Goal: Task Accomplishment & Management: Use online tool/utility

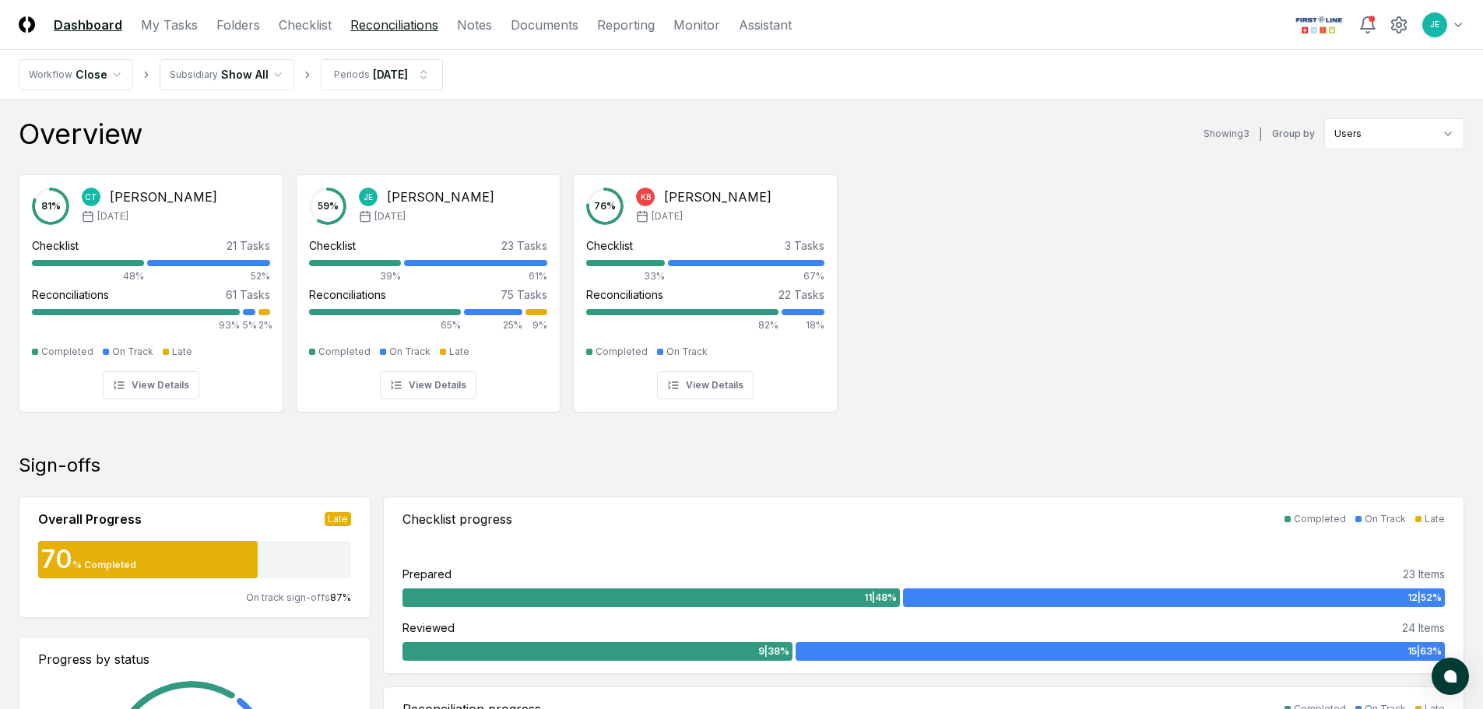
click at [386, 26] on link "Reconciliations" at bounding box center [394, 25] width 88 height 19
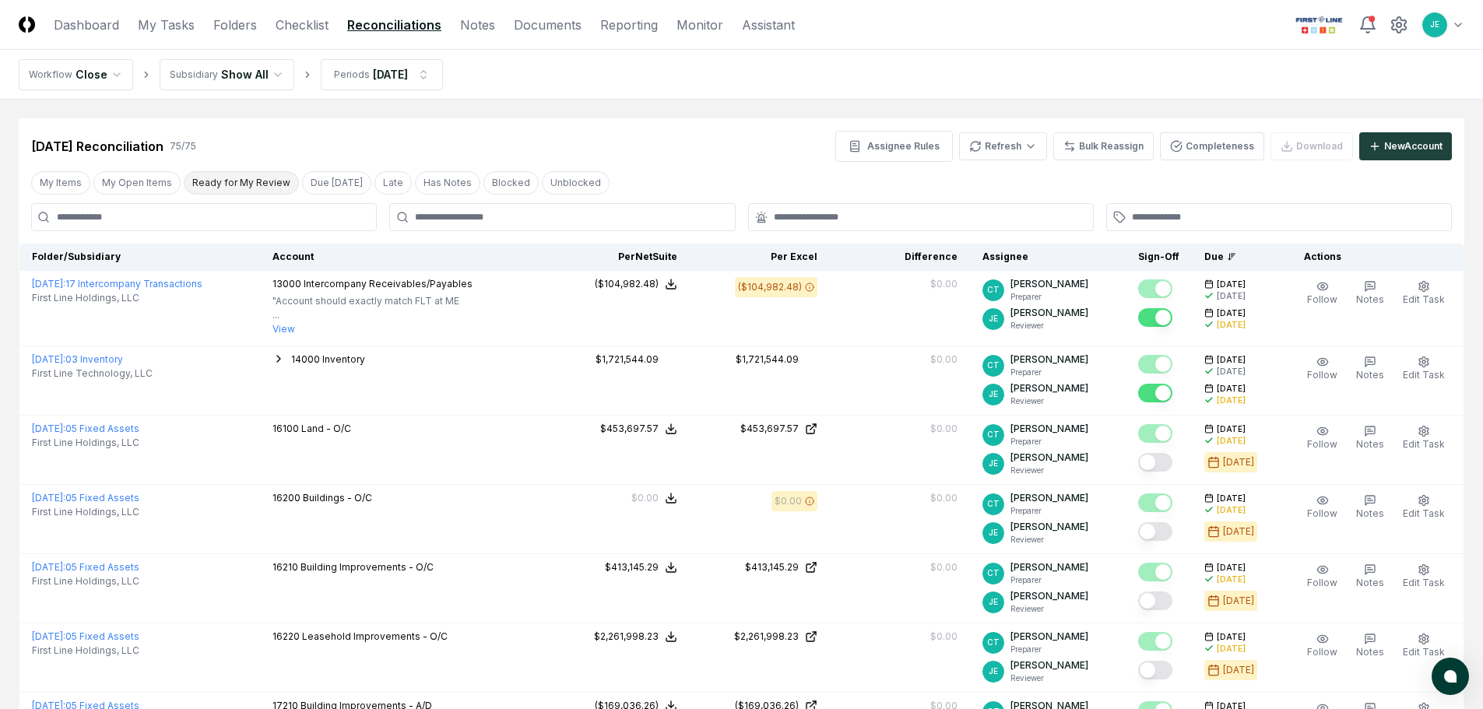
click at [250, 180] on button "Ready for My Review" at bounding box center [241, 182] width 115 height 23
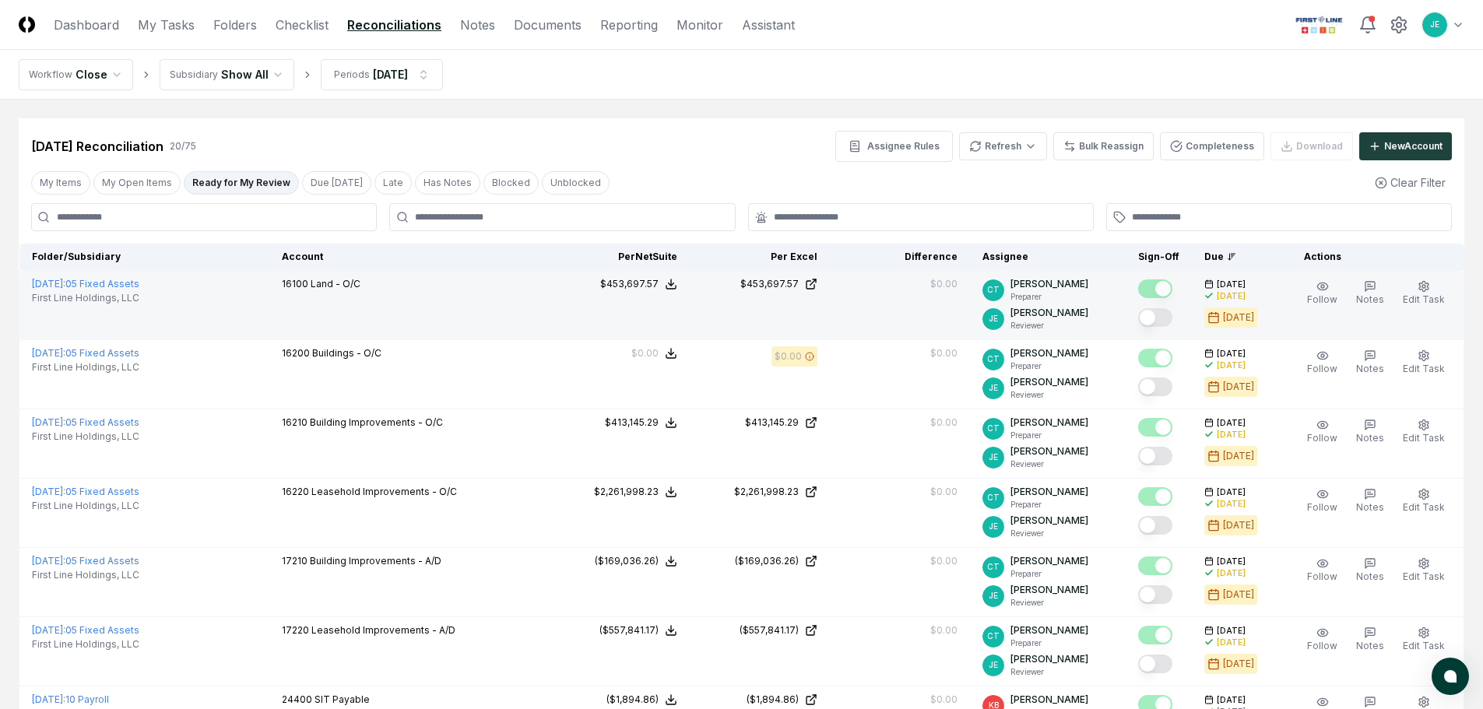
click at [1159, 321] on button "Mark complete" at bounding box center [1155, 317] width 34 height 19
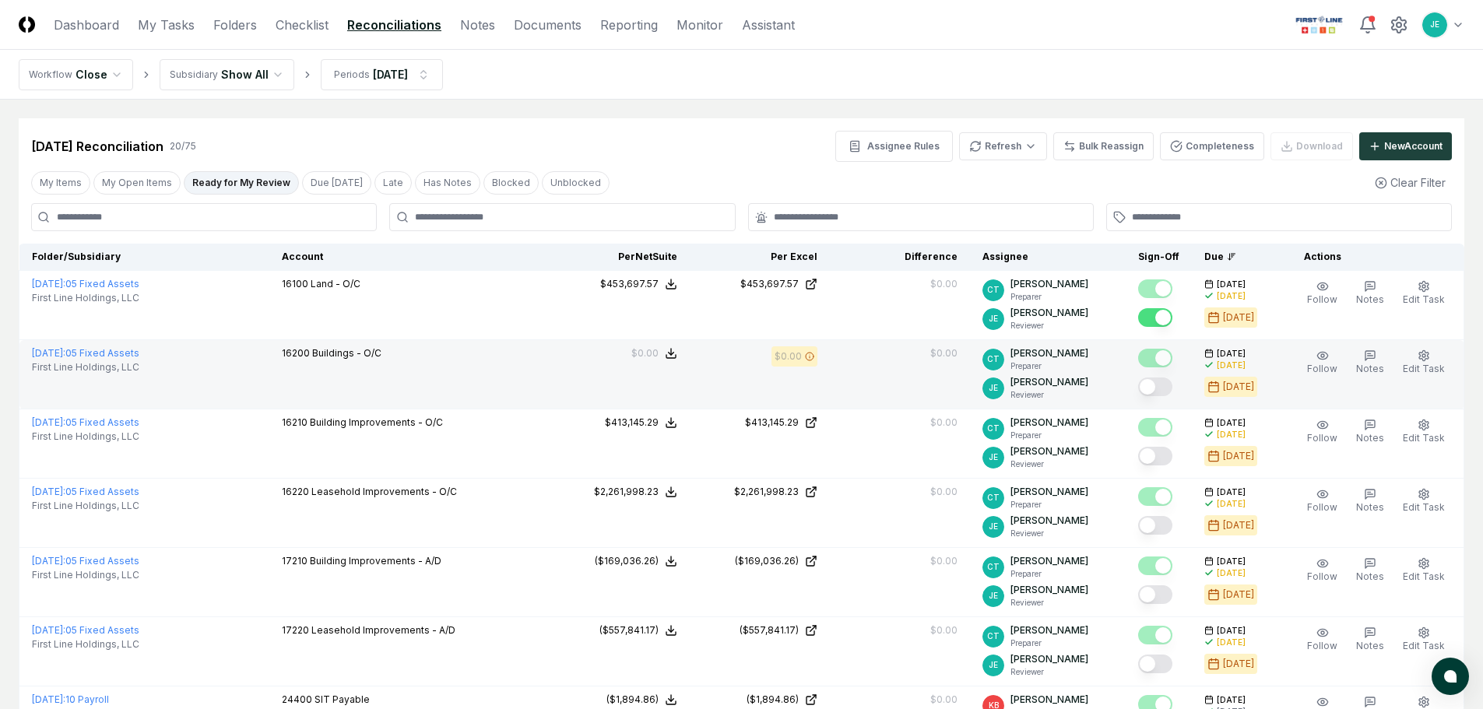
click at [1173, 392] on button "Mark complete" at bounding box center [1155, 387] width 34 height 19
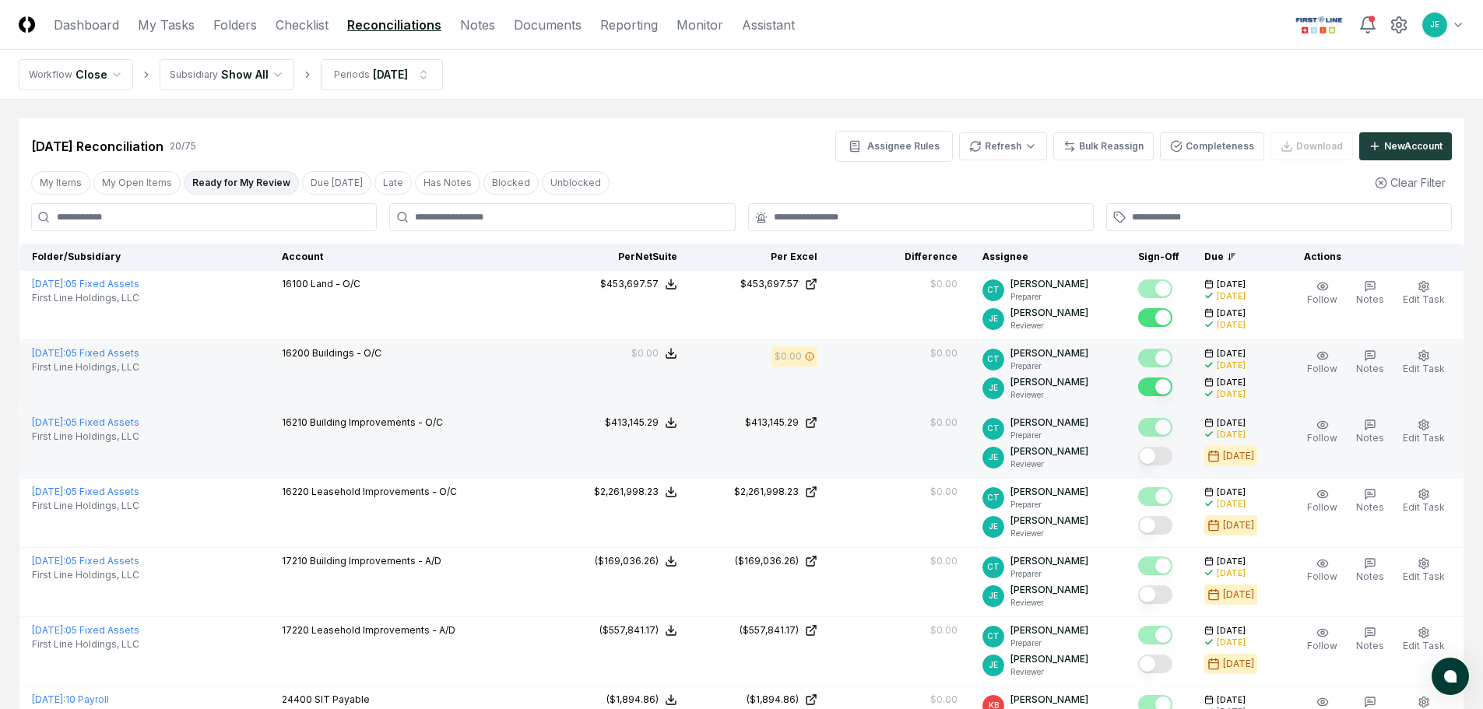
click at [1165, 461] on button "Mark complete" at bounding box center [1155, 456] width 34 height 19
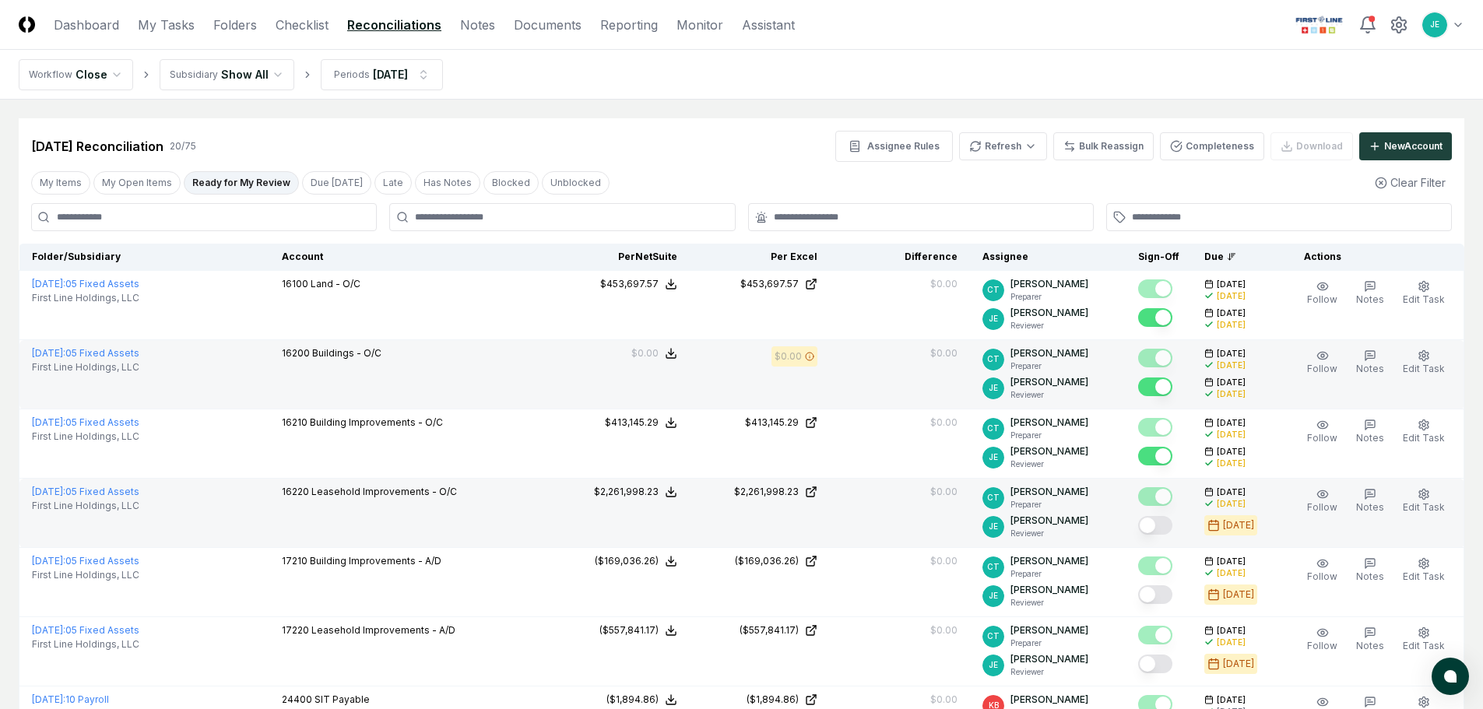
click at [1166, 529] on button "Mark complete" at bounding box center [1155, 525] width 34 height 19
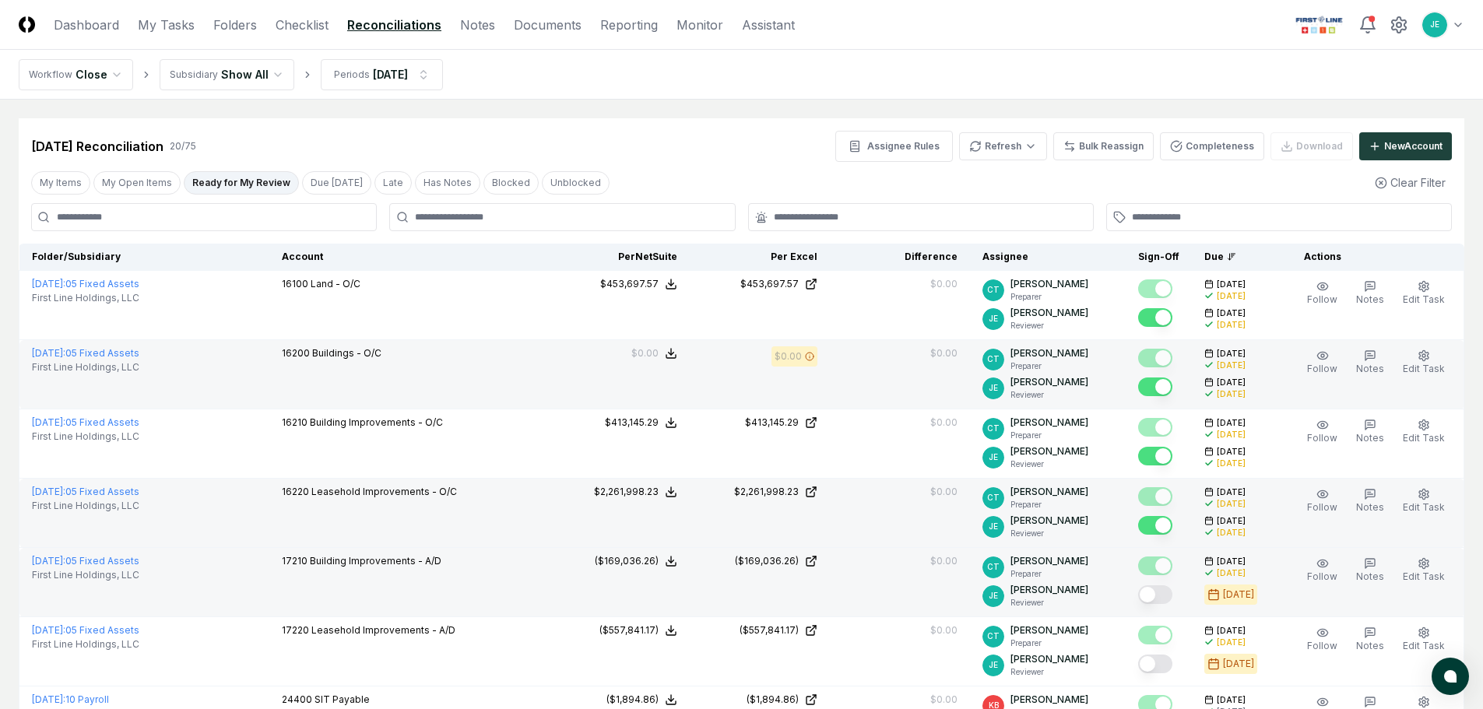
click at [1163, 593] on button "Mark complete" at bounding box center [1155, 594] width 34 height 19
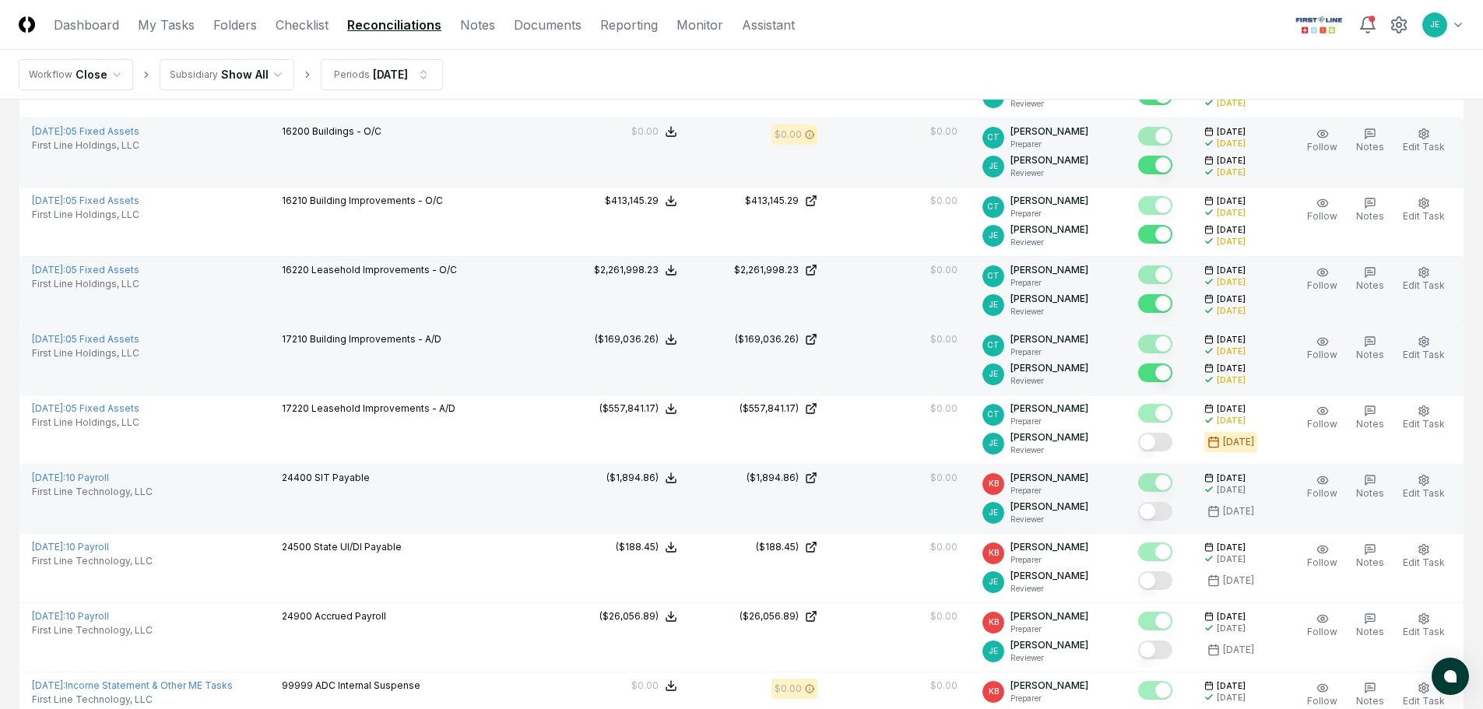
scroll to position [234, 0]
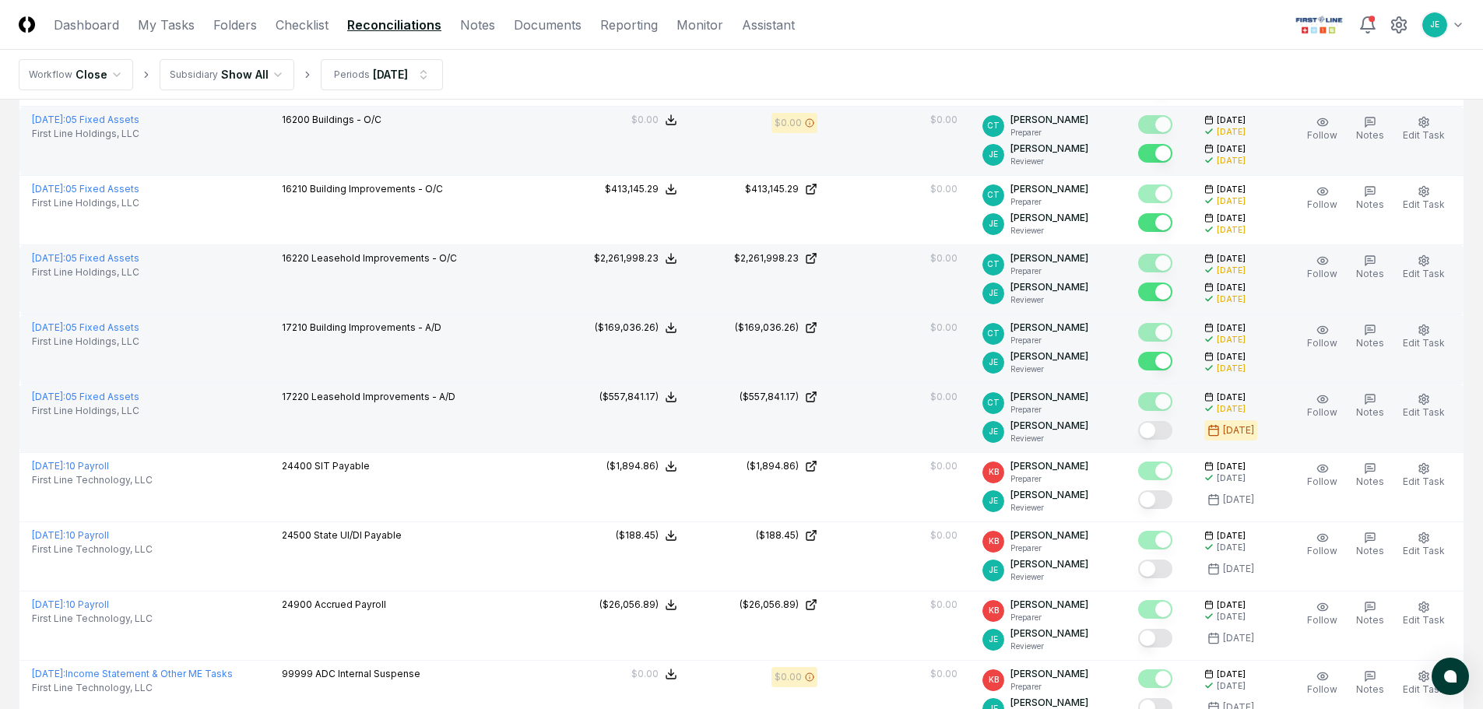
click at [1162, 431] on button "Mark complete" at bounding box center [1155, 430] width 34 height 19
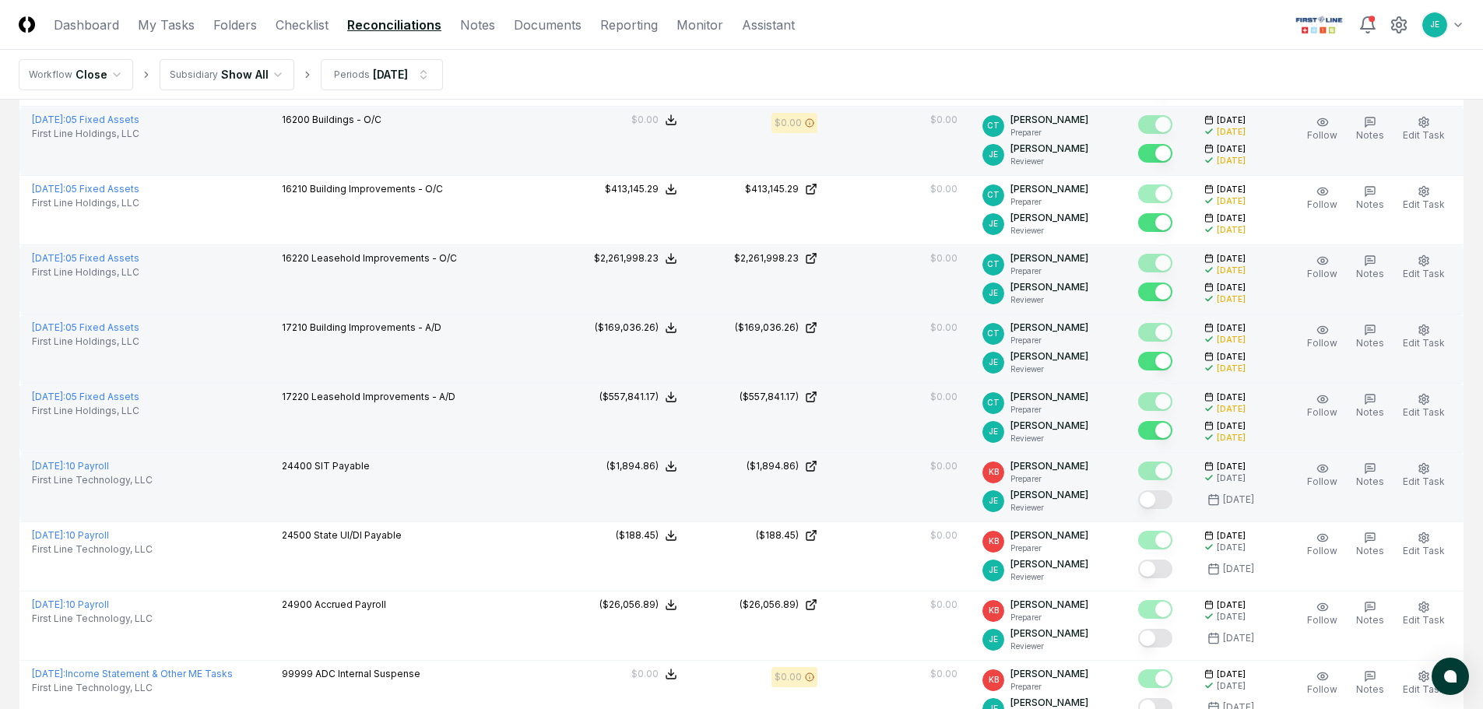
click at [1159, 503] on button "Mark complete" at bounding box center [1155, 500] width 34 height 19
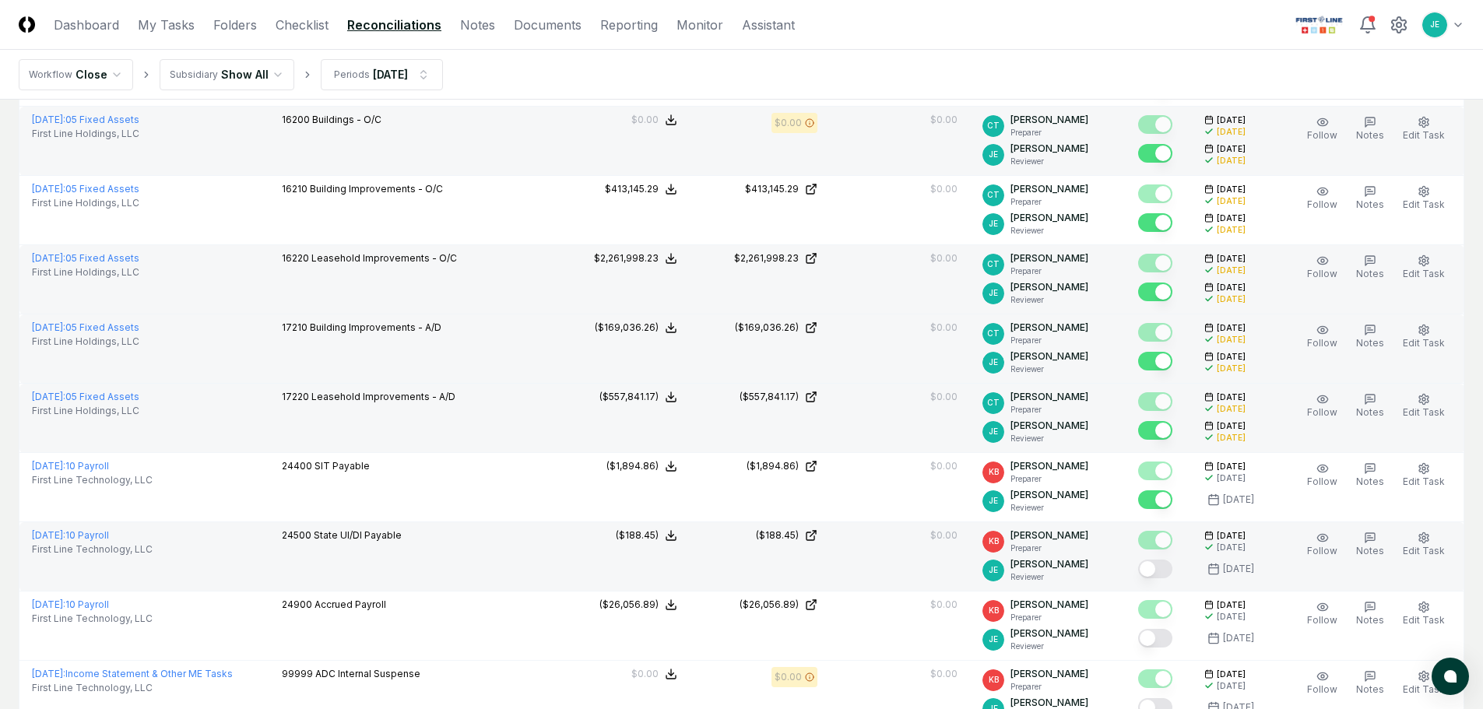
click at [1162, 564] on button "Mark complete" at bounding box center [1155, 569] width 34 height 19
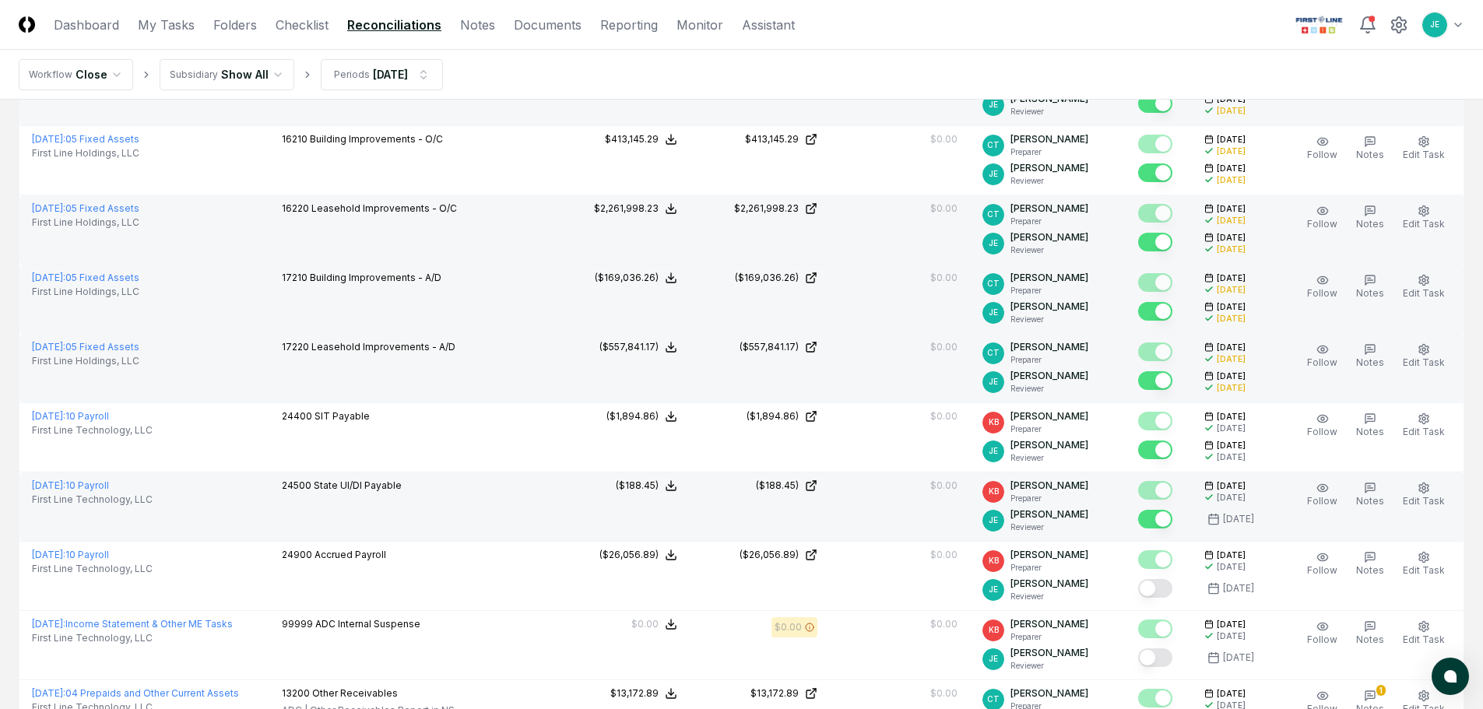
scroll to position [311, 0]
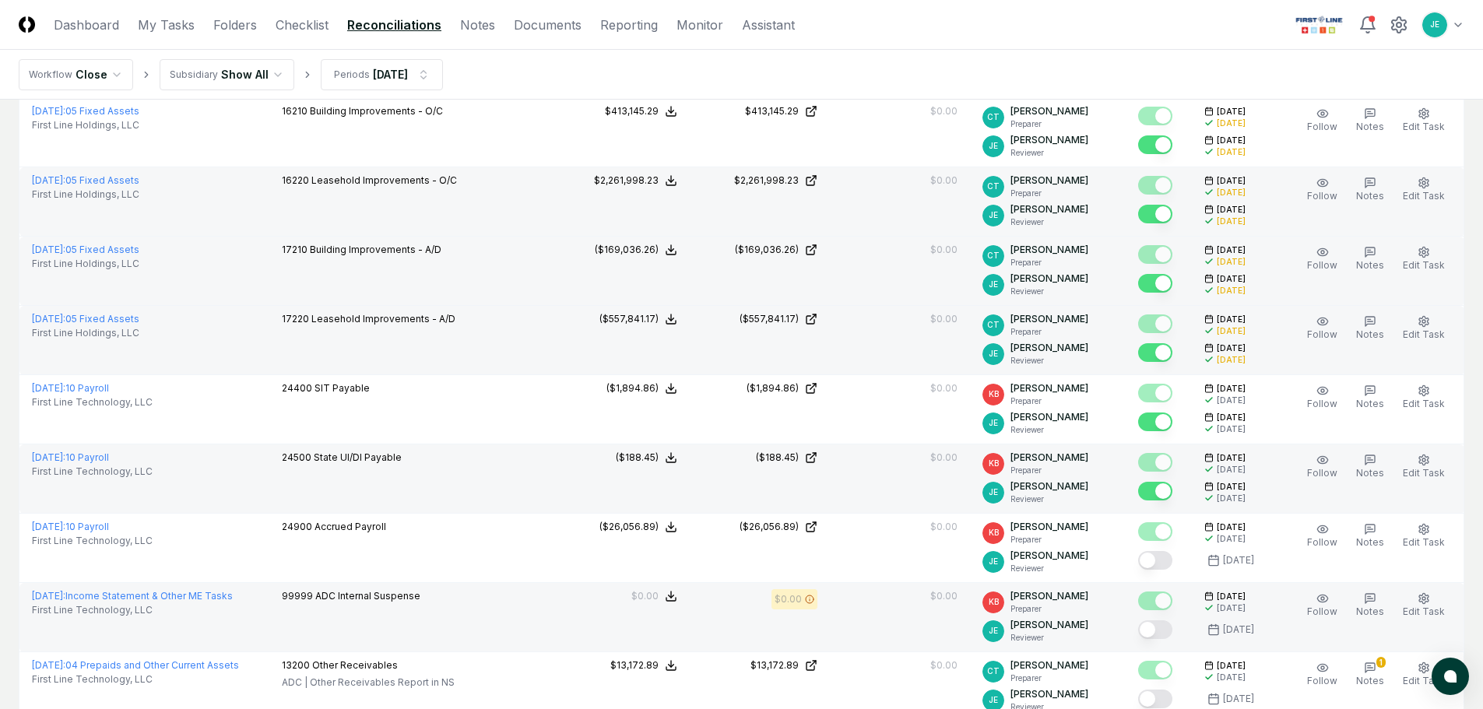
click at [1162, 637] on button "Mark complete" at bounding box center [1155, 630] width 34 height 19
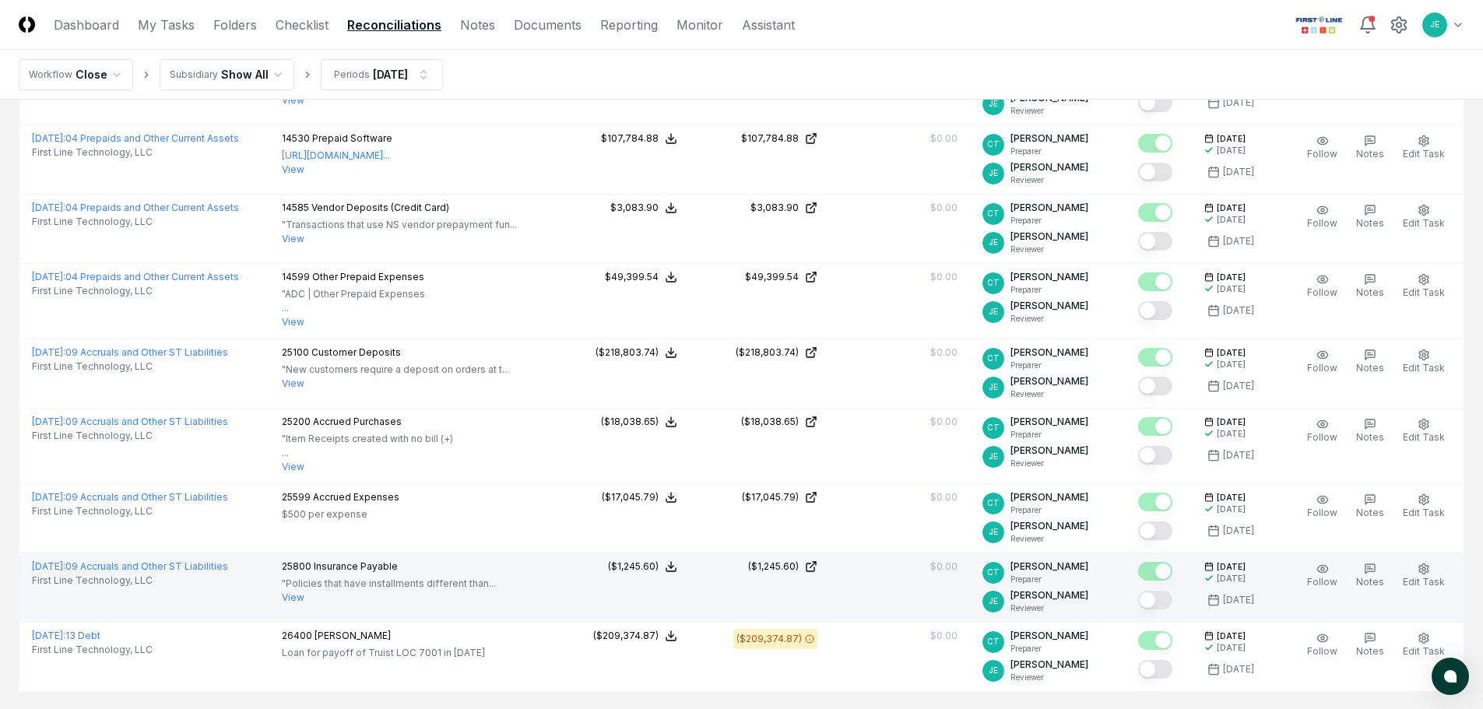
scroll to position [1012, 0]
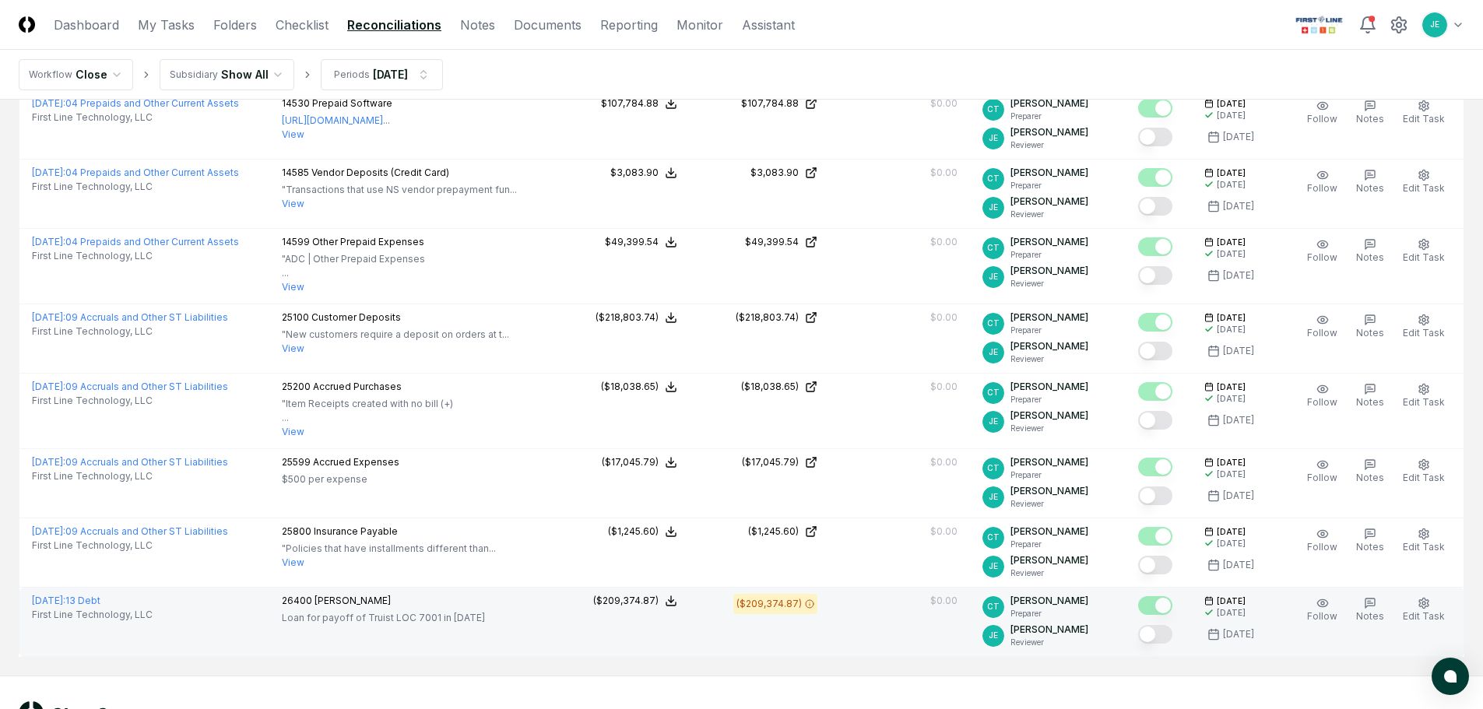
click at [1150, 633] on button "Mark complete" at bounding box center [1155, 634] width 34 height 19
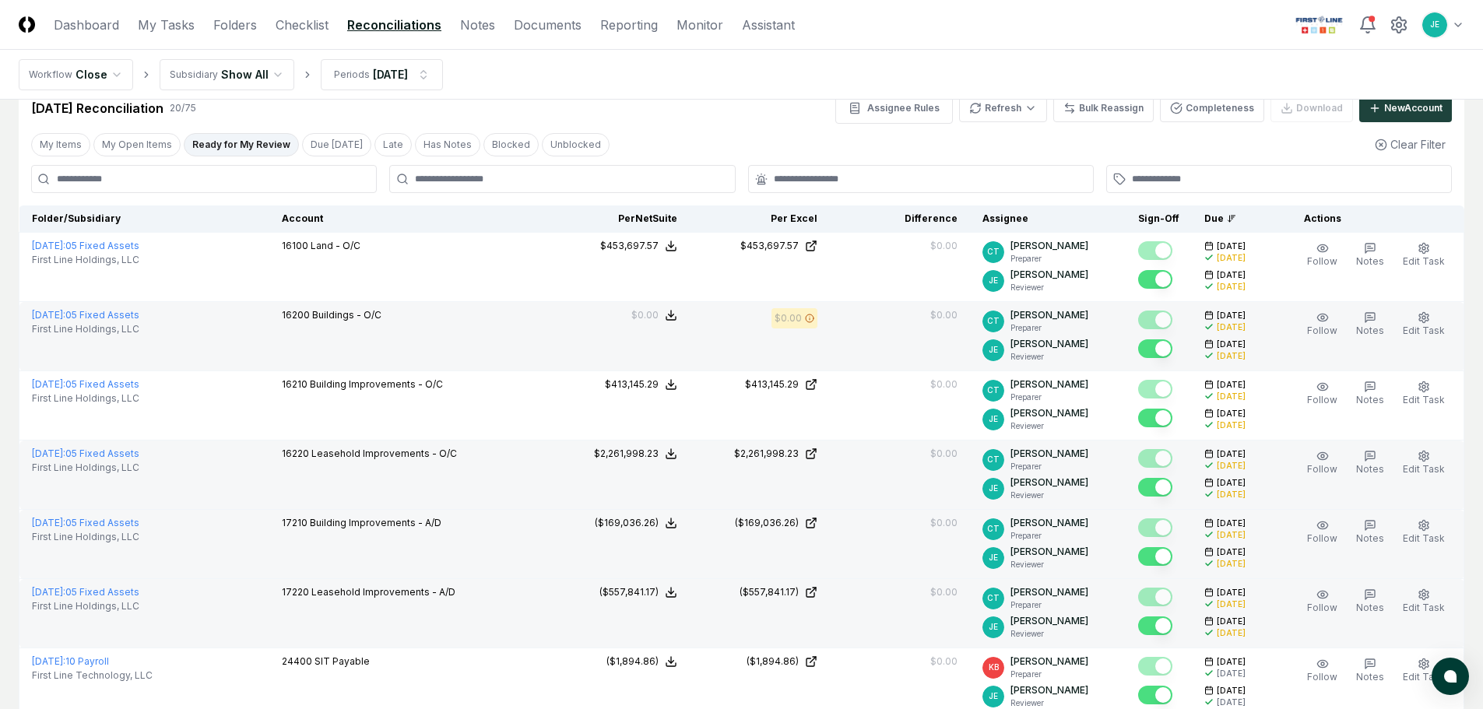
scroll to position [0, 0]
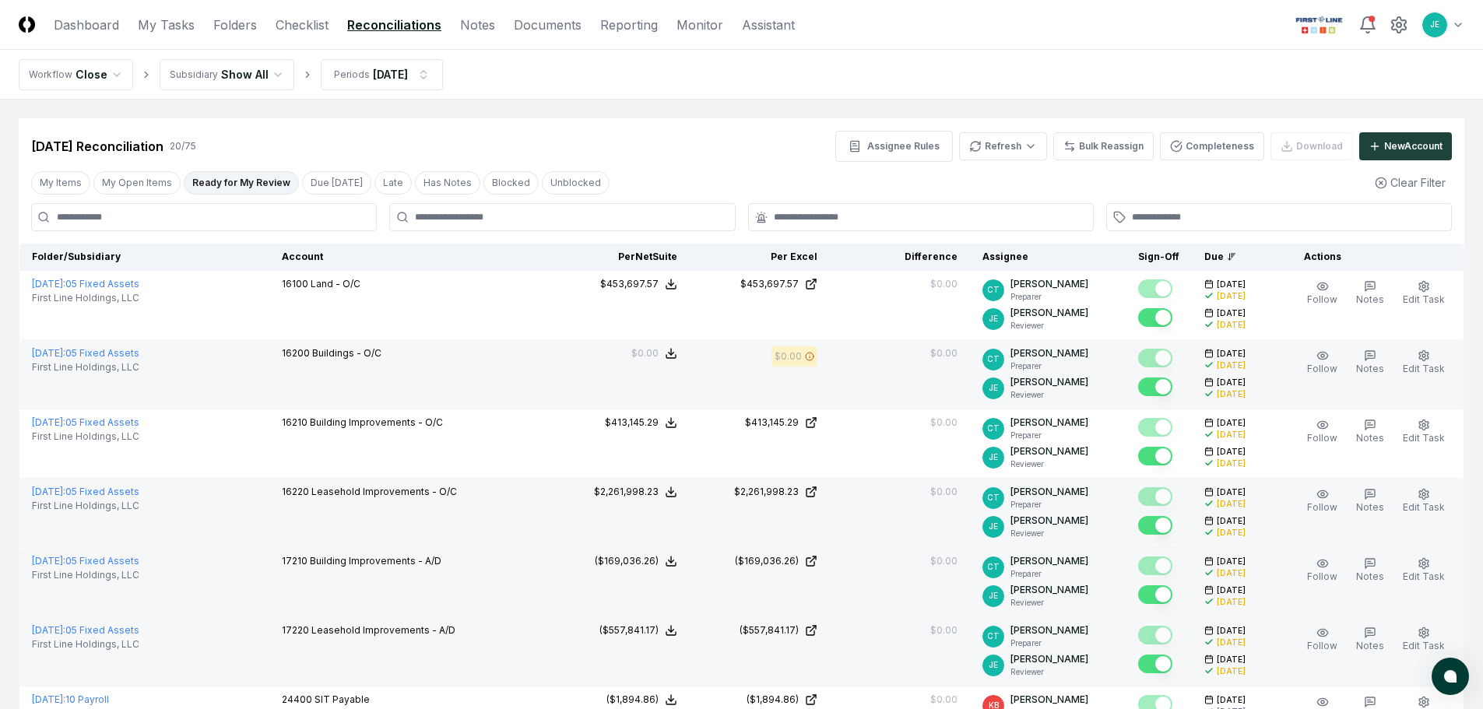
click at [304, 35] on header "CloseCore Dashboard My Tasks Folders Checklist Reconciliations Notes Documents …" at bounding box center [741, 25] width 1483 height 50
click at [308, 19] on link "Checklist" at bounding box center [302, 25] width 53 height 19
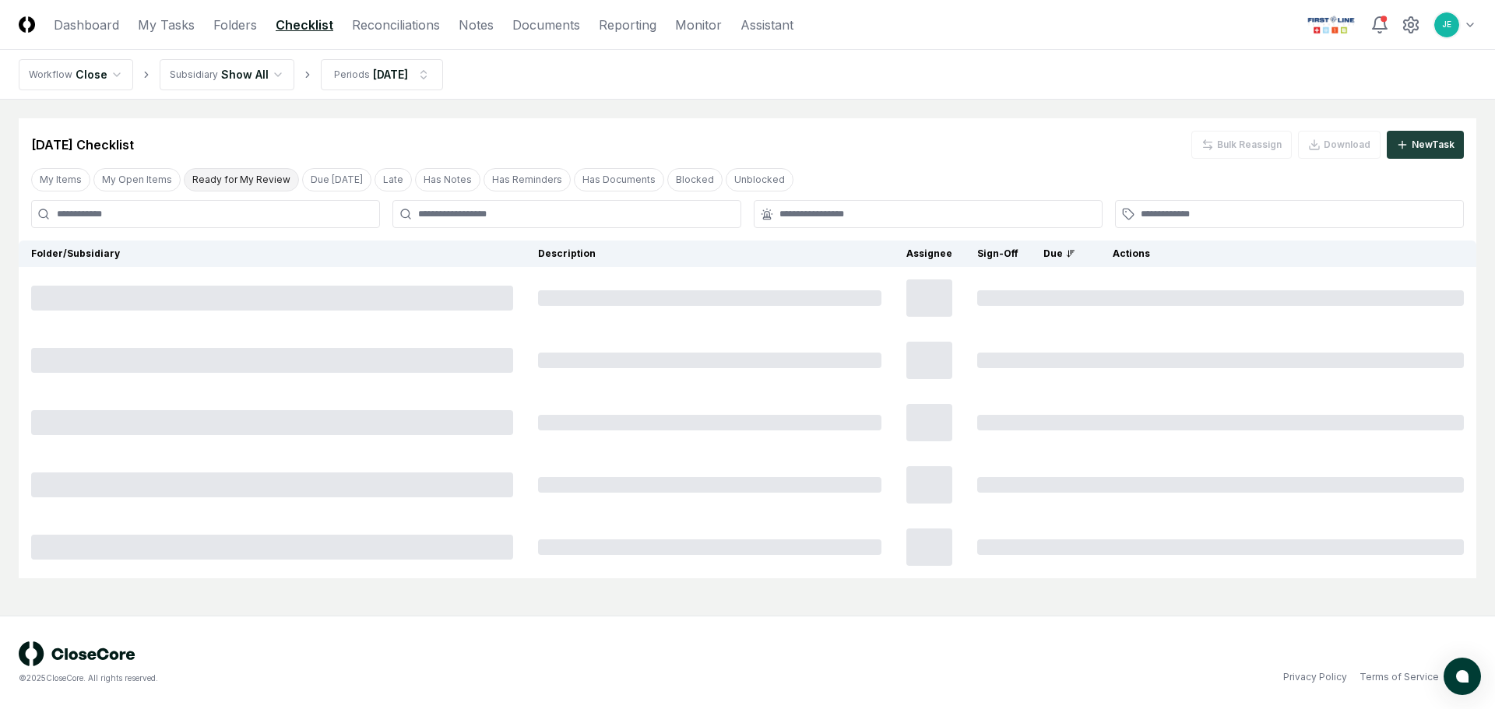
click at [250, 178] on button "Ready for My Review" at bounding box center [241, 179] width 115 height 23
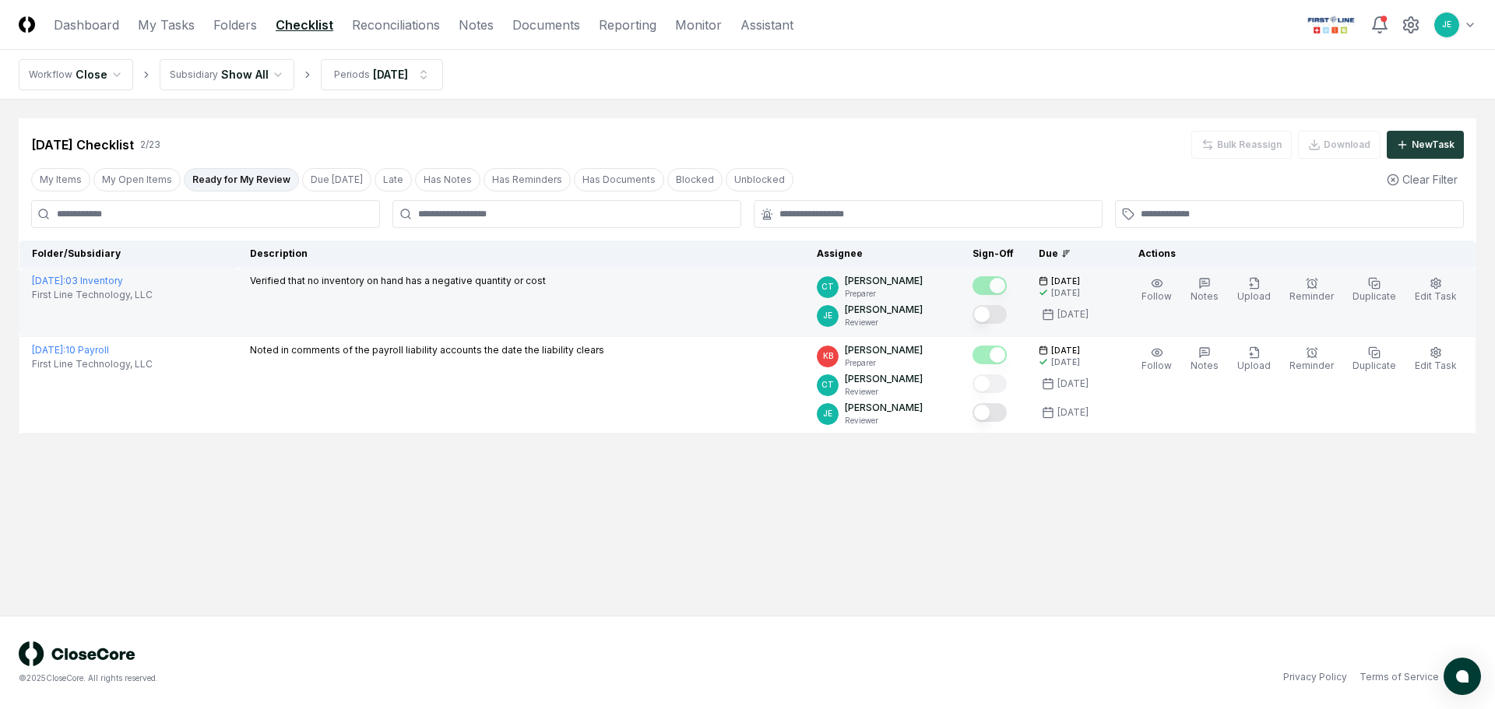
click at [995, 313] on button "Mark complete" at bounding box center [989, 314] width 34 height 19
click at [384, 29] on link "Reconciliations" at bounding box center [396, 25] width 88 height 19
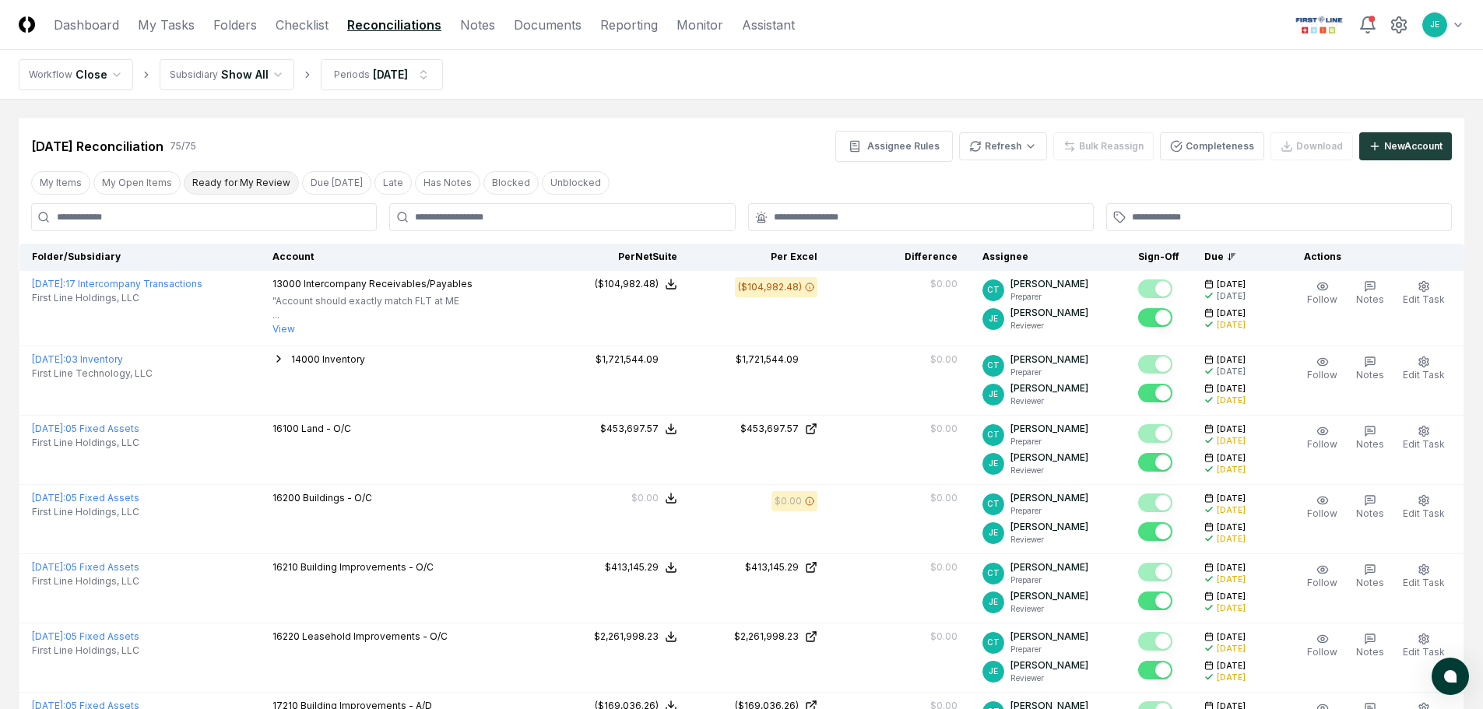
click at [244, 181] on button "Ready for My Review" at bounding box center [241, 182] width 115 height 23
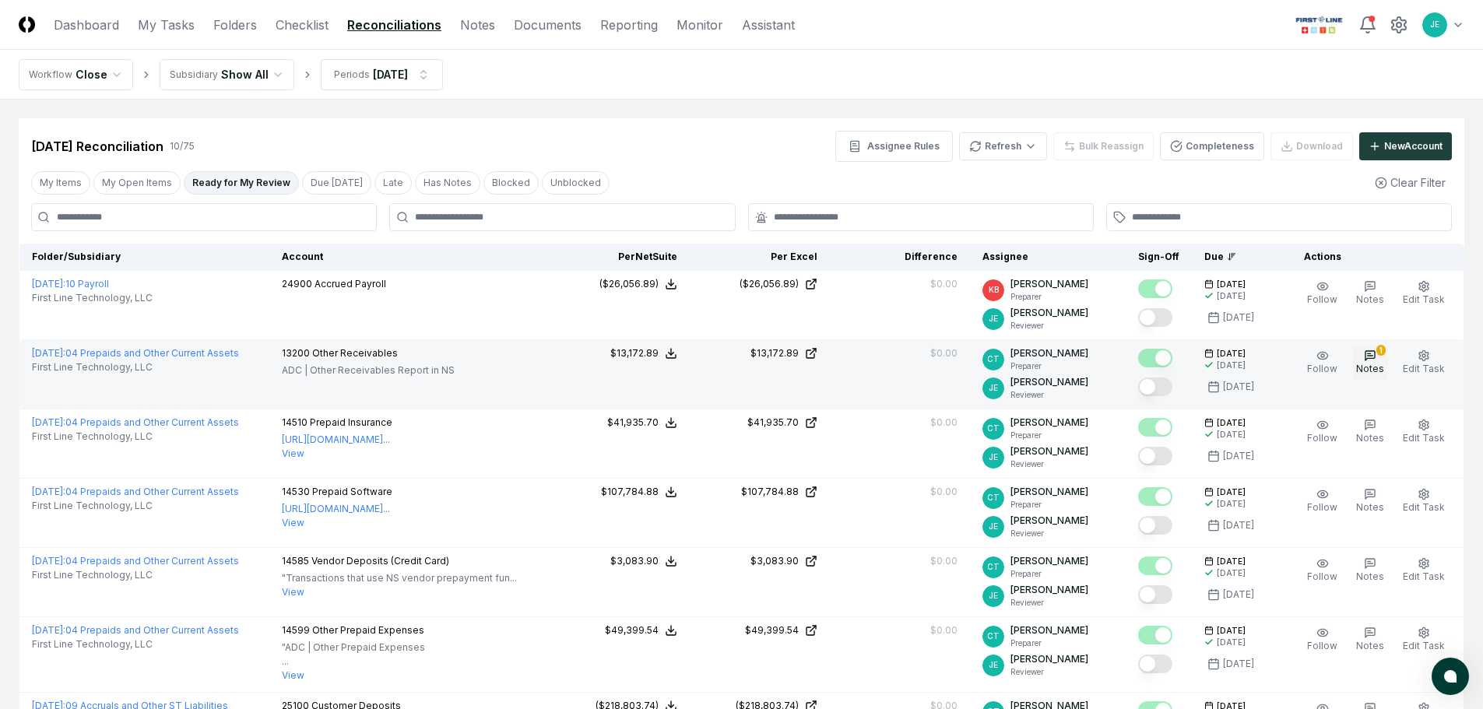
click at [1377, 357] on icon "button" at bounding box center [1370, 356] width 12 height 12
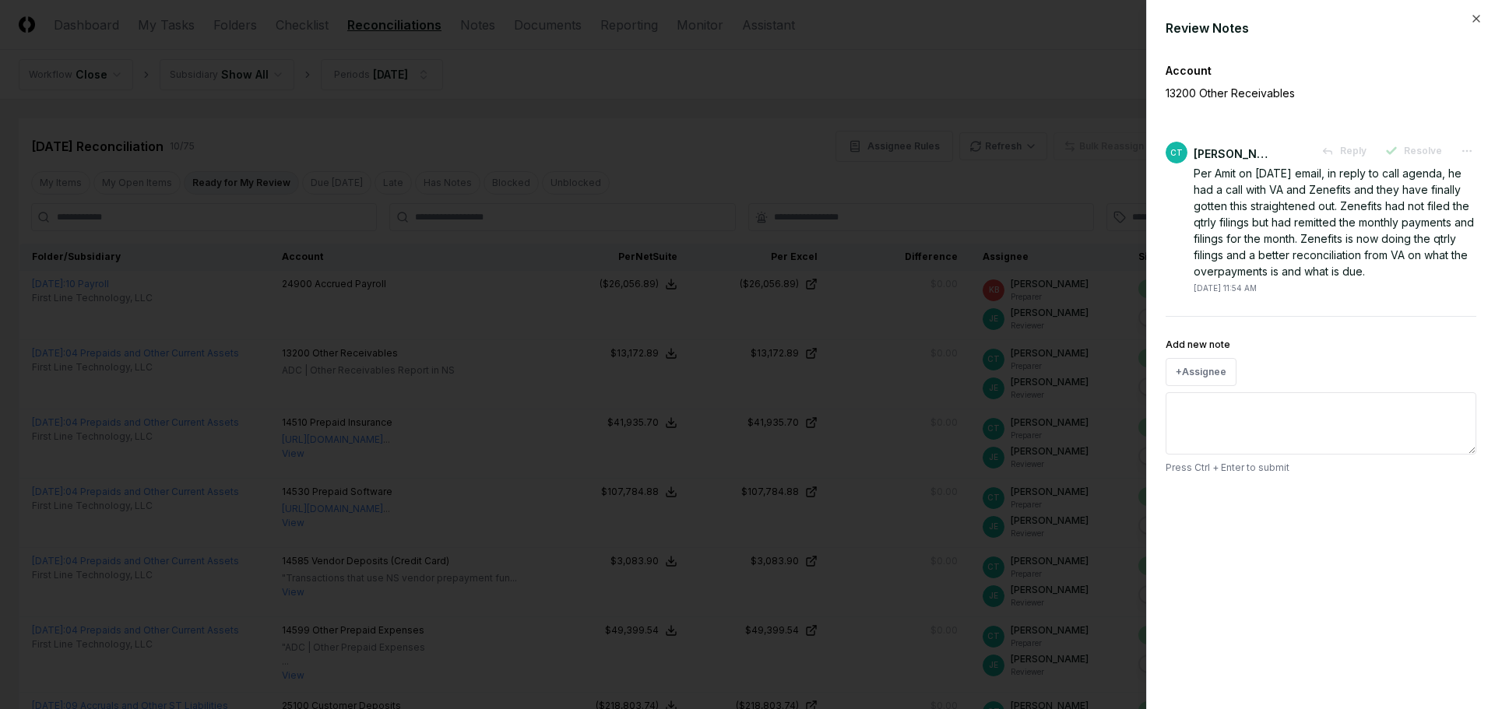
click at [1016, 198] on div at bounding box center [747, 354] width 1495 height 709
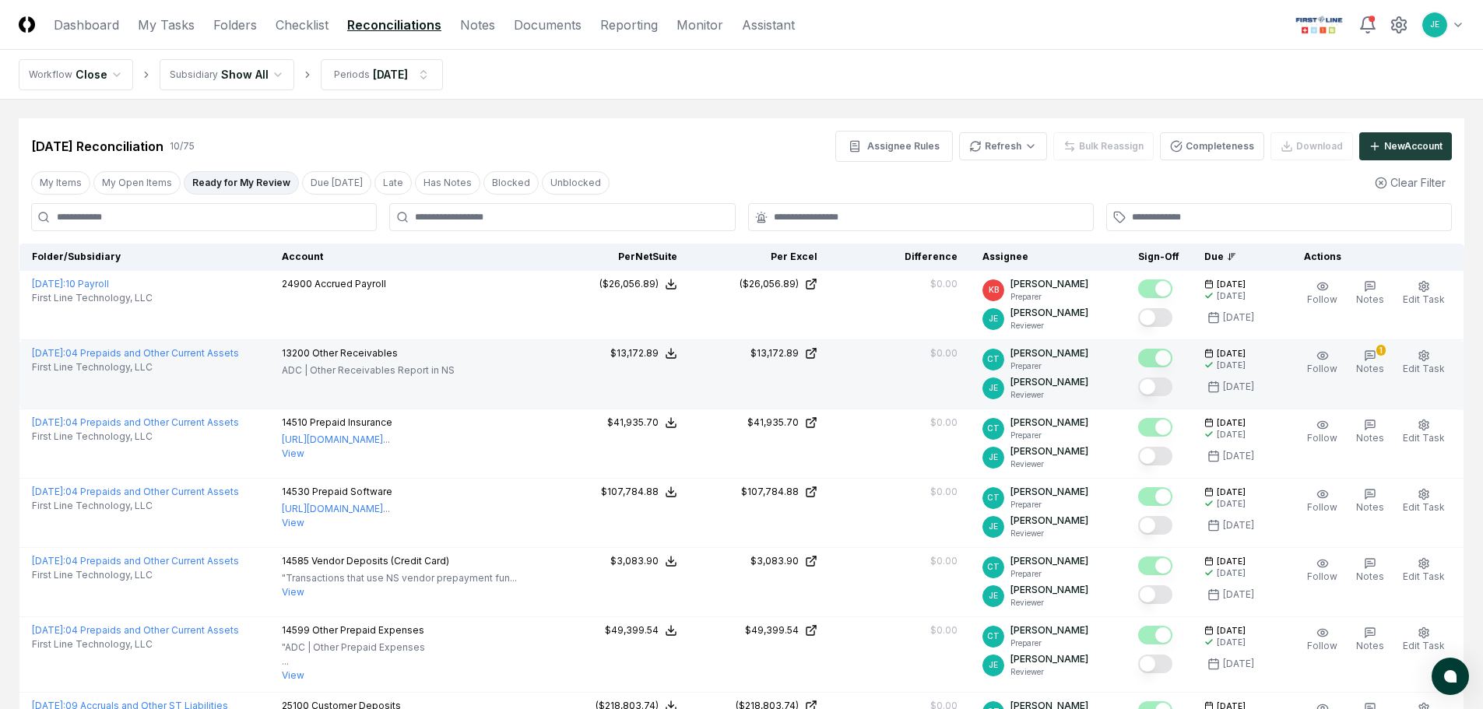
click at [1169, 386] on button "Mark complete" at bounding box center [1155, 387] width 34 height 19
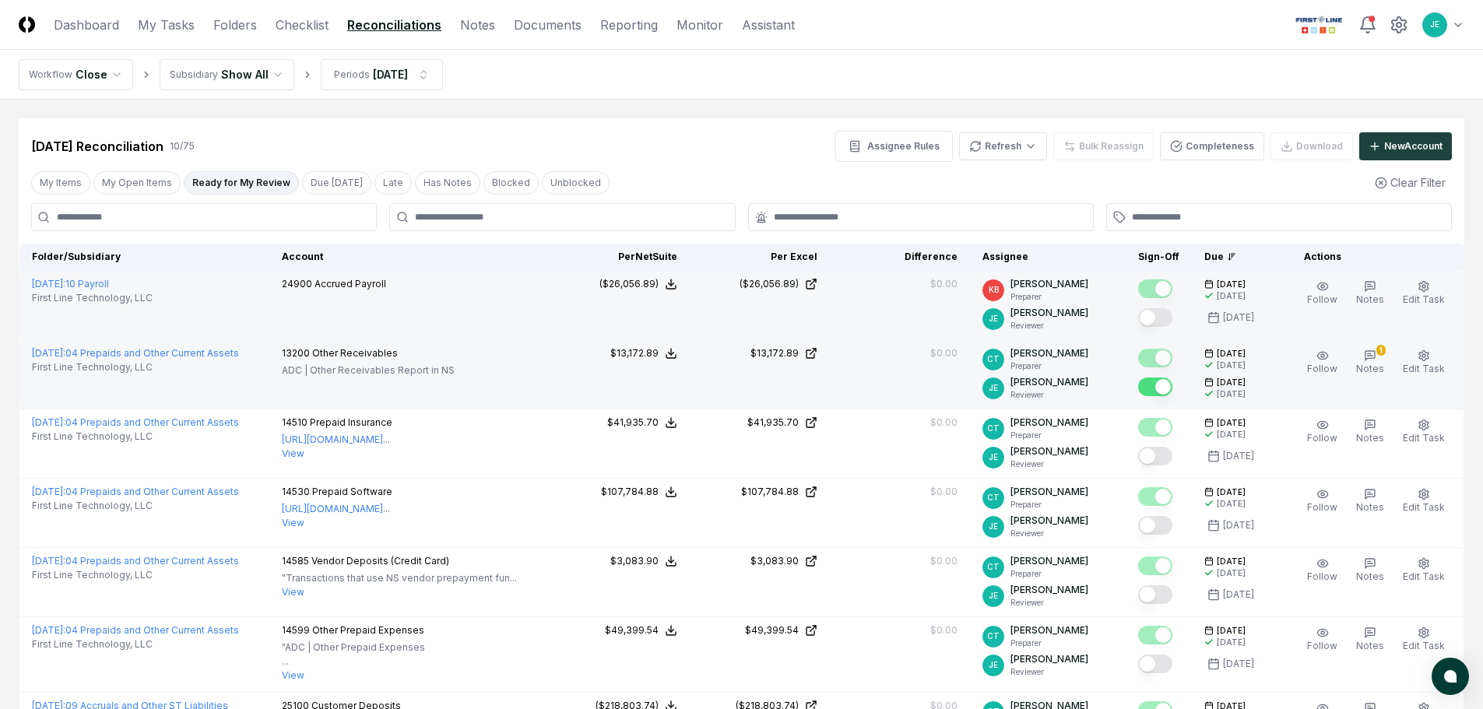
click at [1160, 318] on button "Mark complete" at bounding box center [1155, 317] width 34 height 19
click at [1163, 318] on button "Mark complete" at bounding box center [1155, 317] width 34 height 19
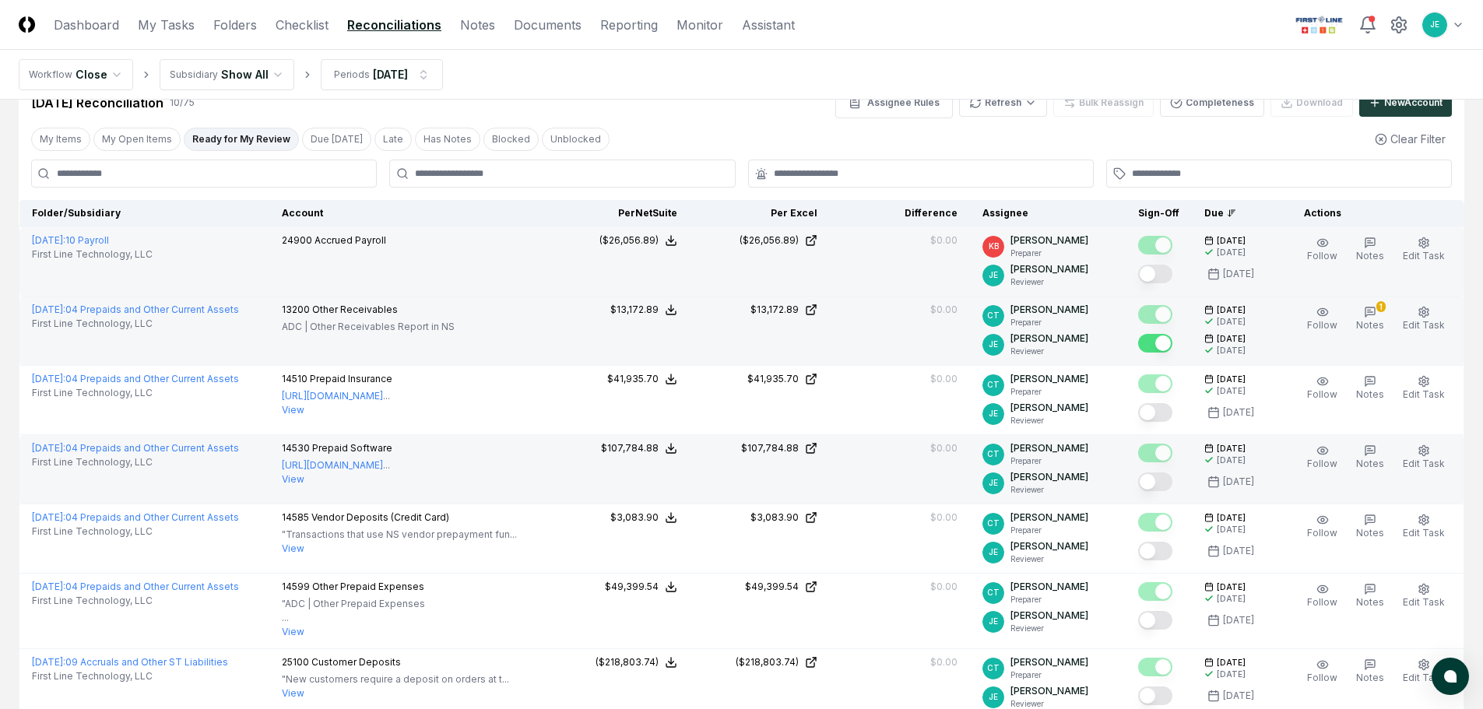
scroll to position [78, 0]
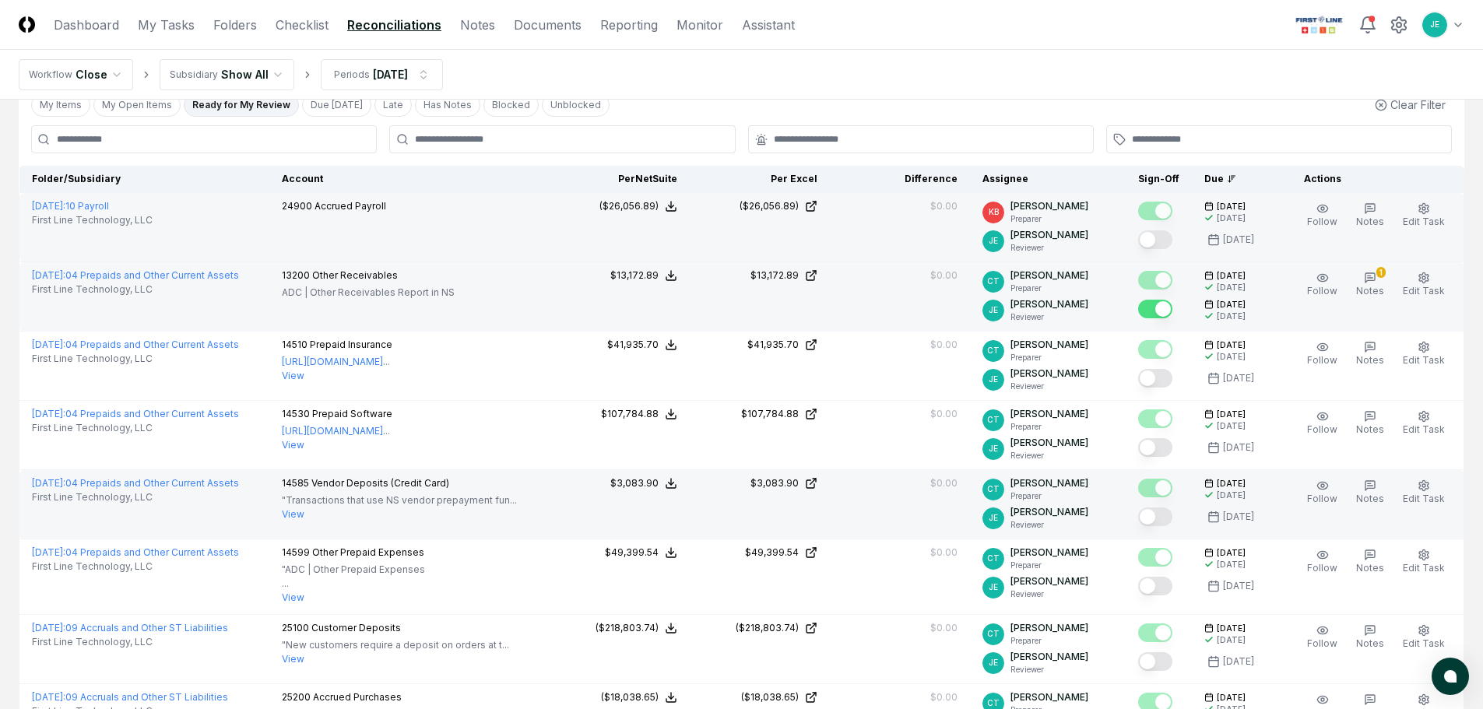
click at [1165, 512] on button "Mark complete" at bounding box center [1155, 517] width 34 height 19
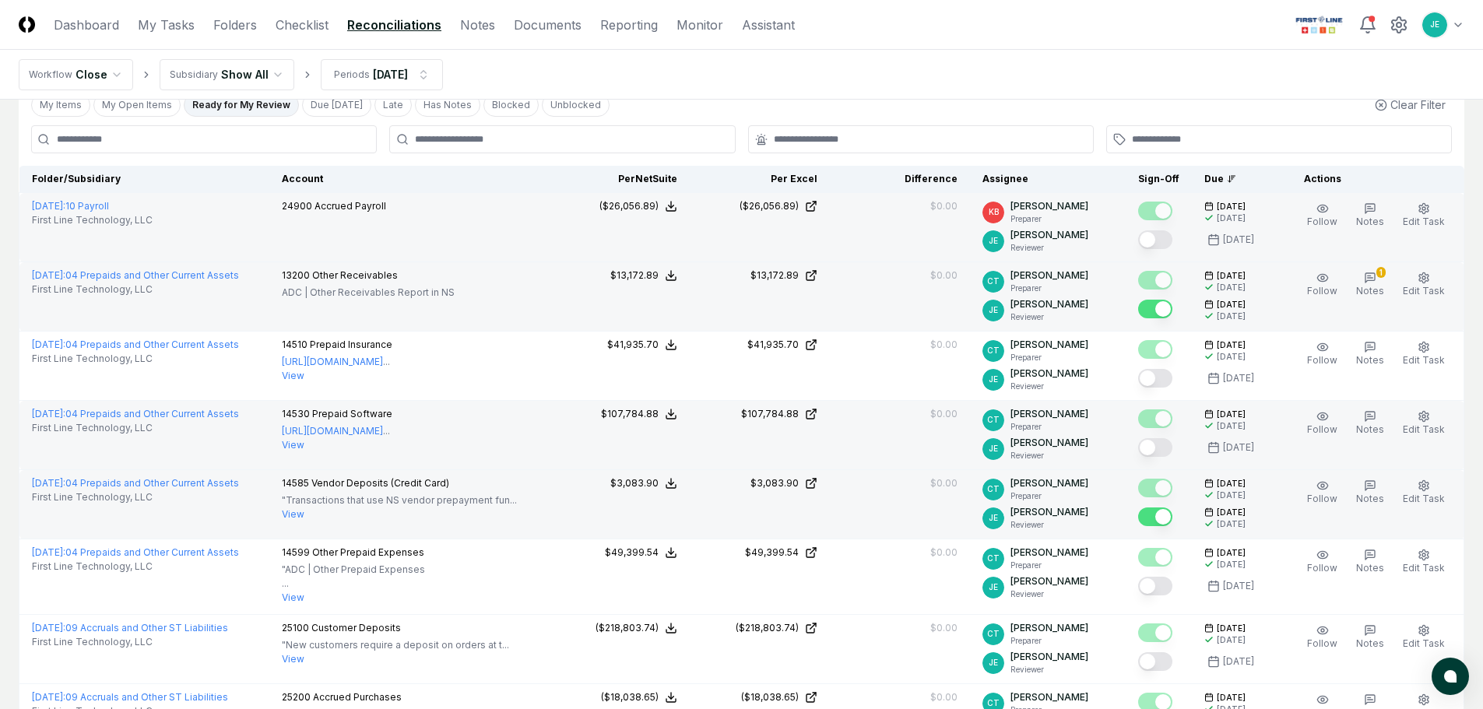
click at [1152, 441] on button "Mark complete" at bounding box center [1155, 447] width 34 height 19
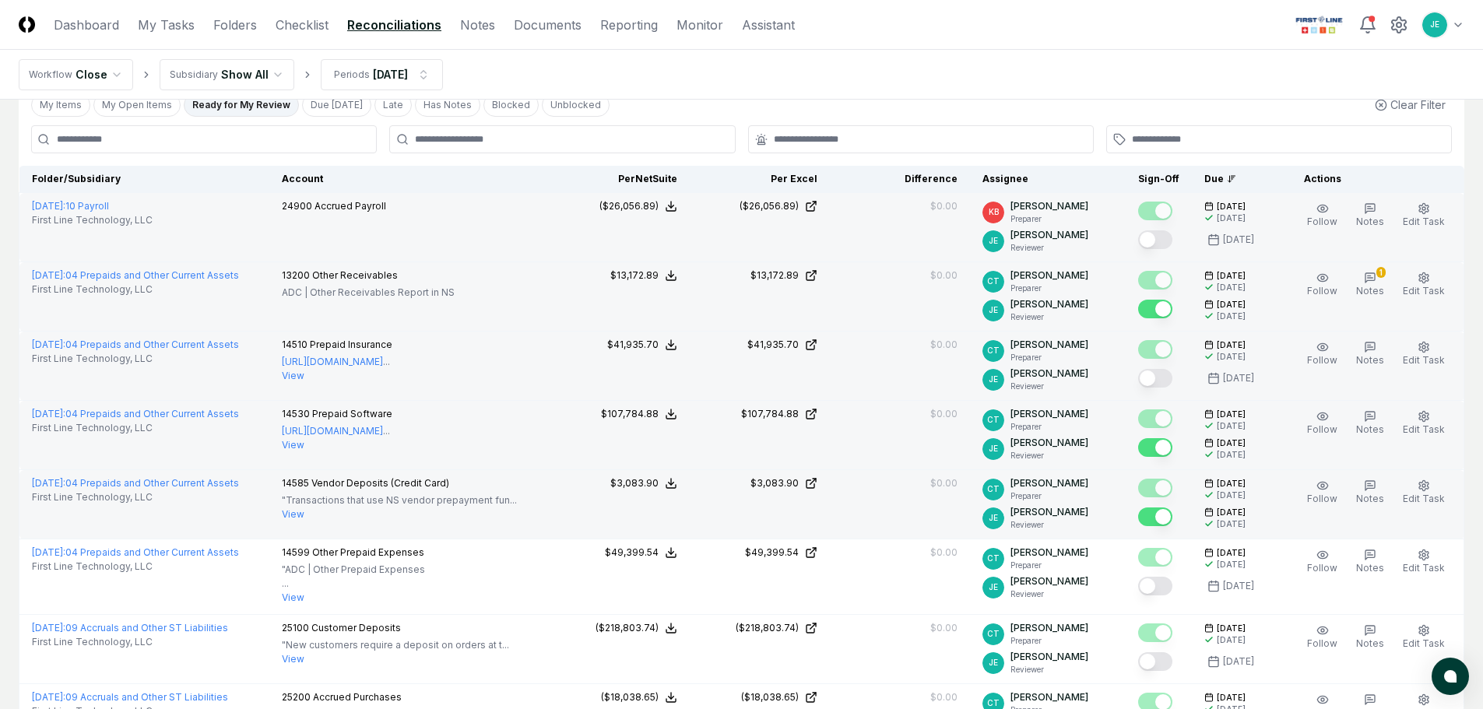
click at [1152, 376] on button "Mark complete" at bounding box center [1155, 378] width 34 height 19
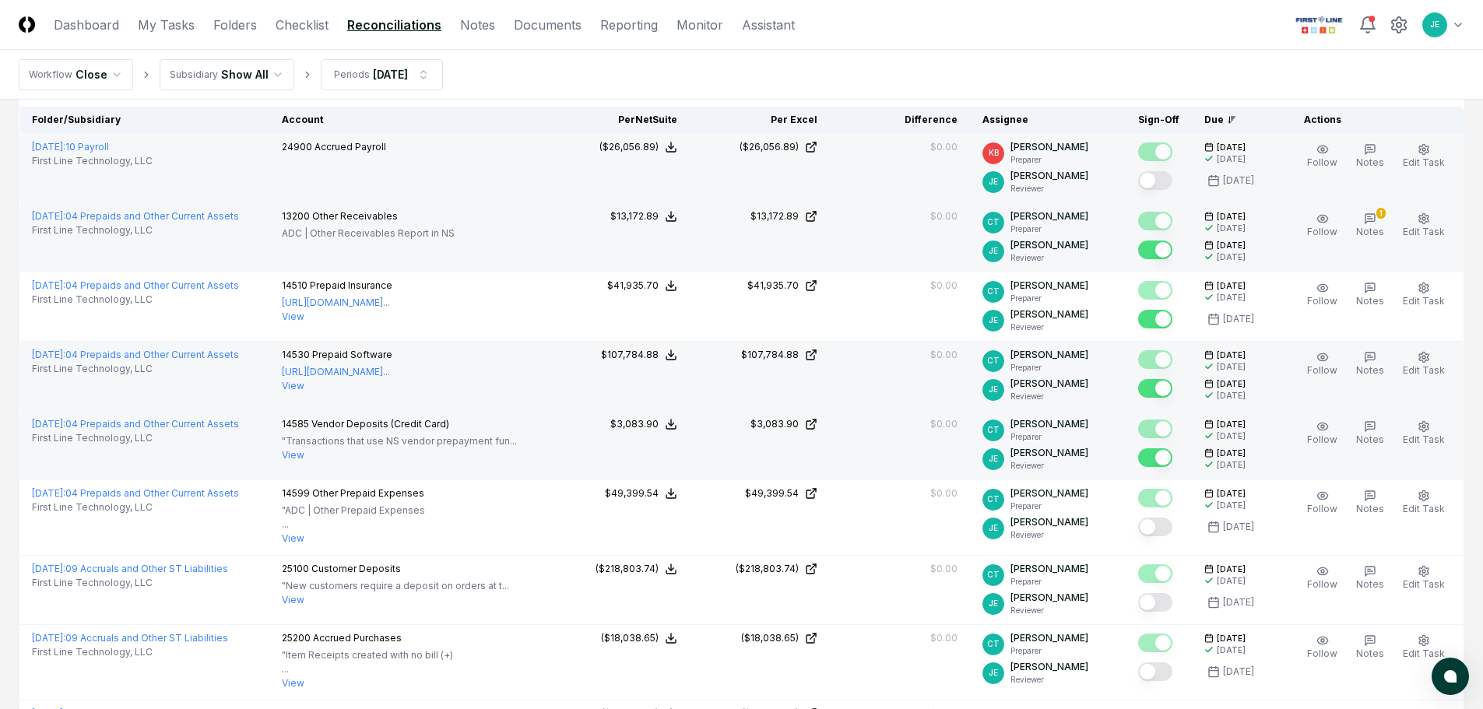
scroll to position [379, 0]
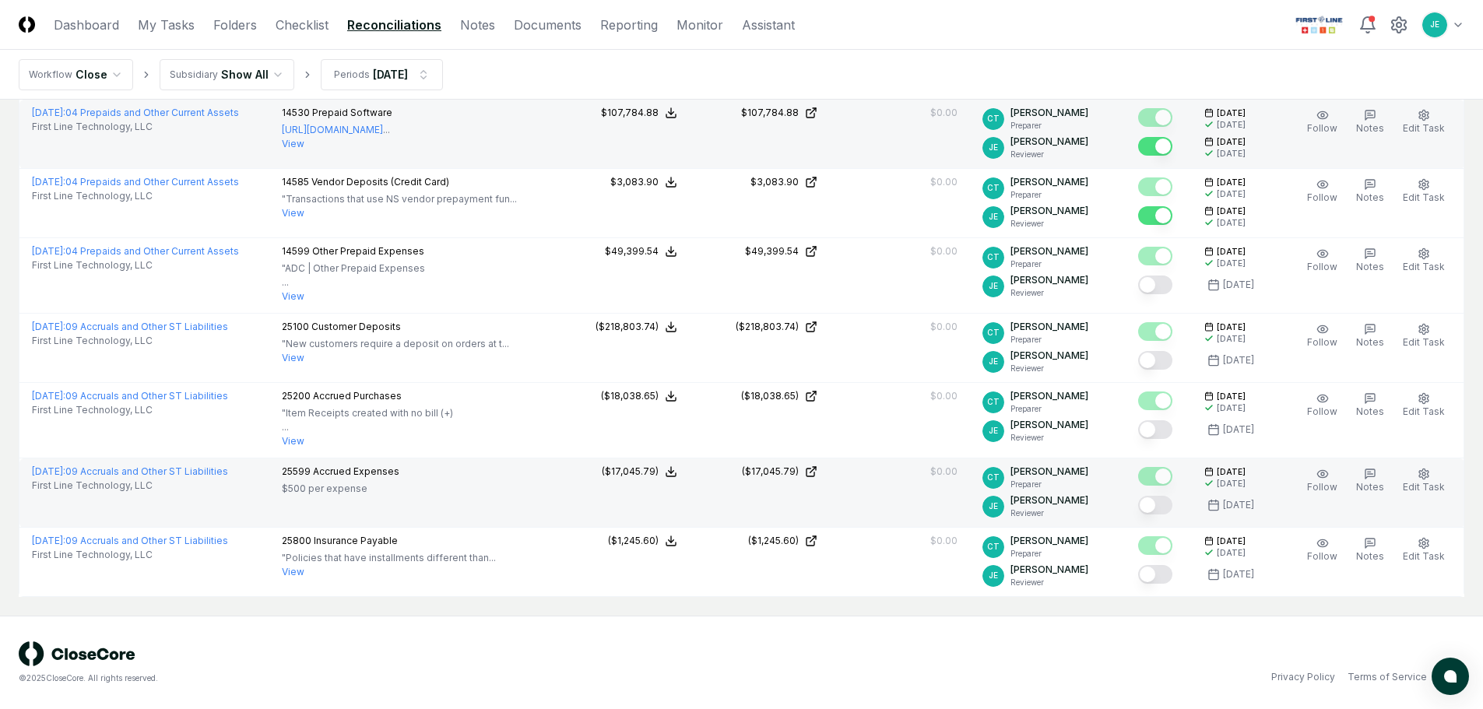
click at [1163, 507] on button "Mark complete" at bounding box center [1155, 505] width 34 height 19
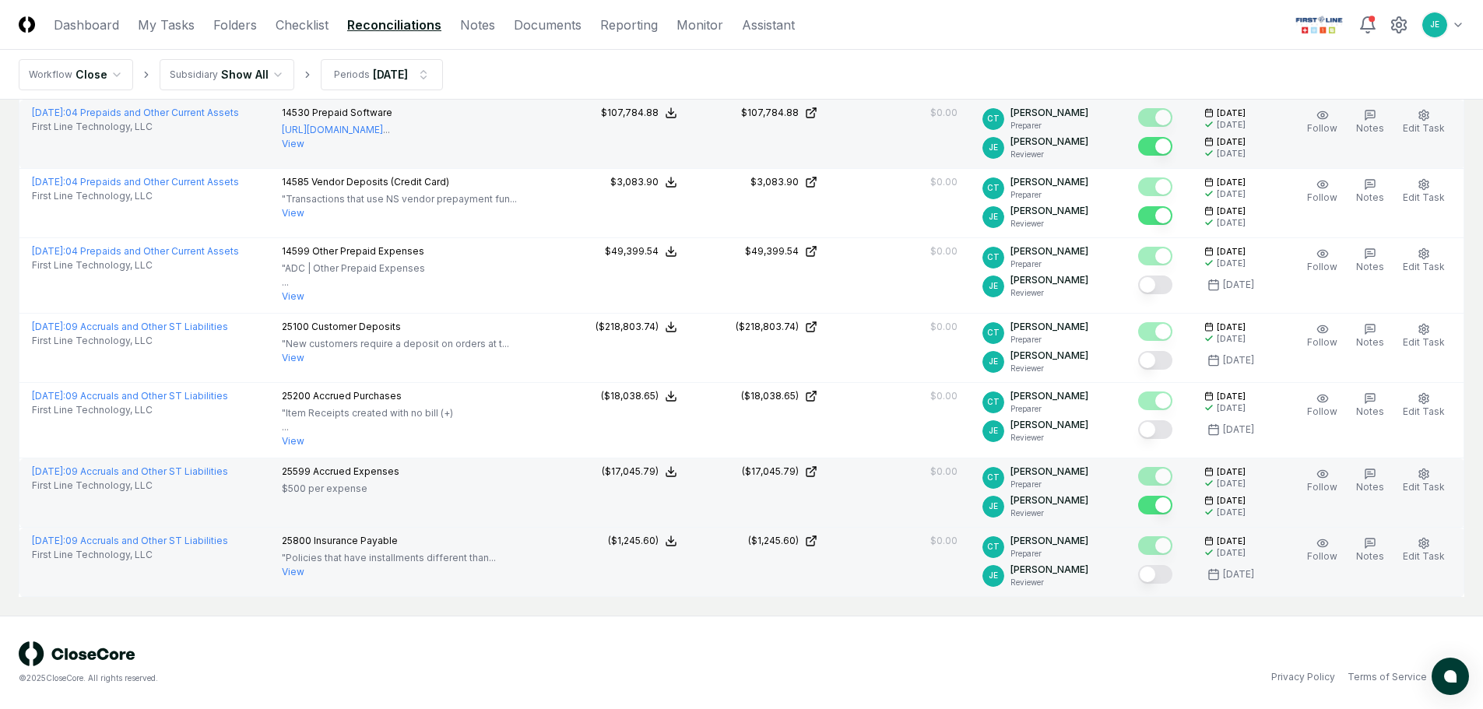
click at [1165, 572] on button "Mark complete" at bounding box center [1155, 574] width 34 height 19
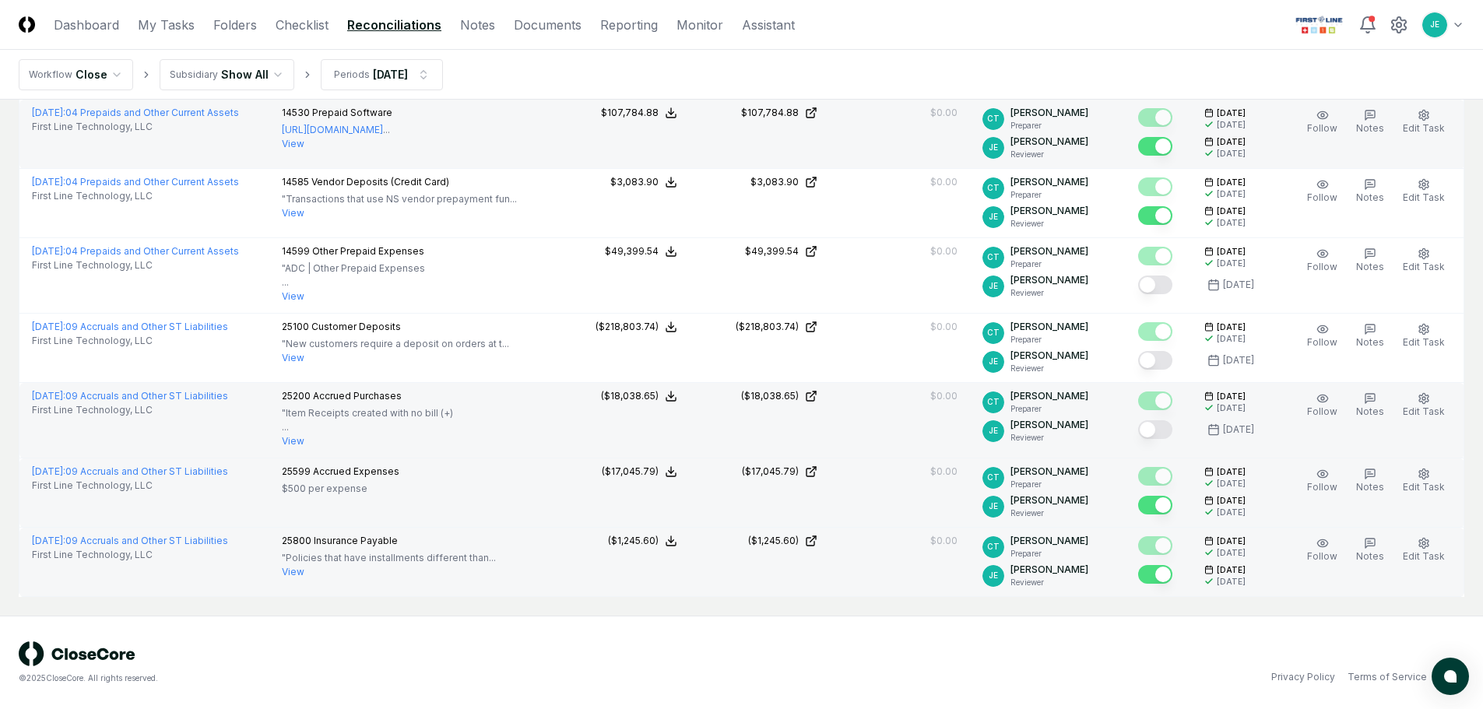
click at [1152, 437] on button "Mark complete" at bounding box center [1155, 429] width 34 height 19
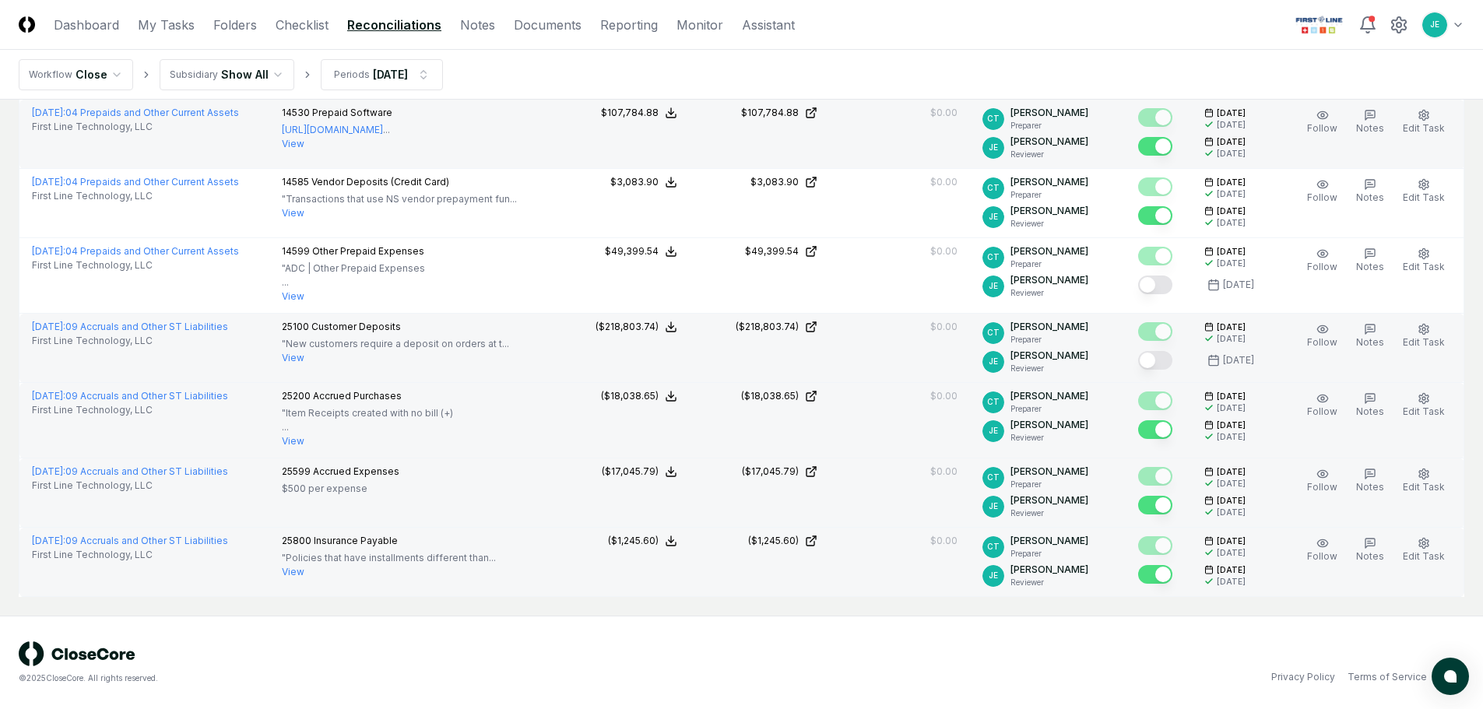
click at [1159, 360] on button "Mark complete" at bounding box center [1155, 360] width 34 height 19
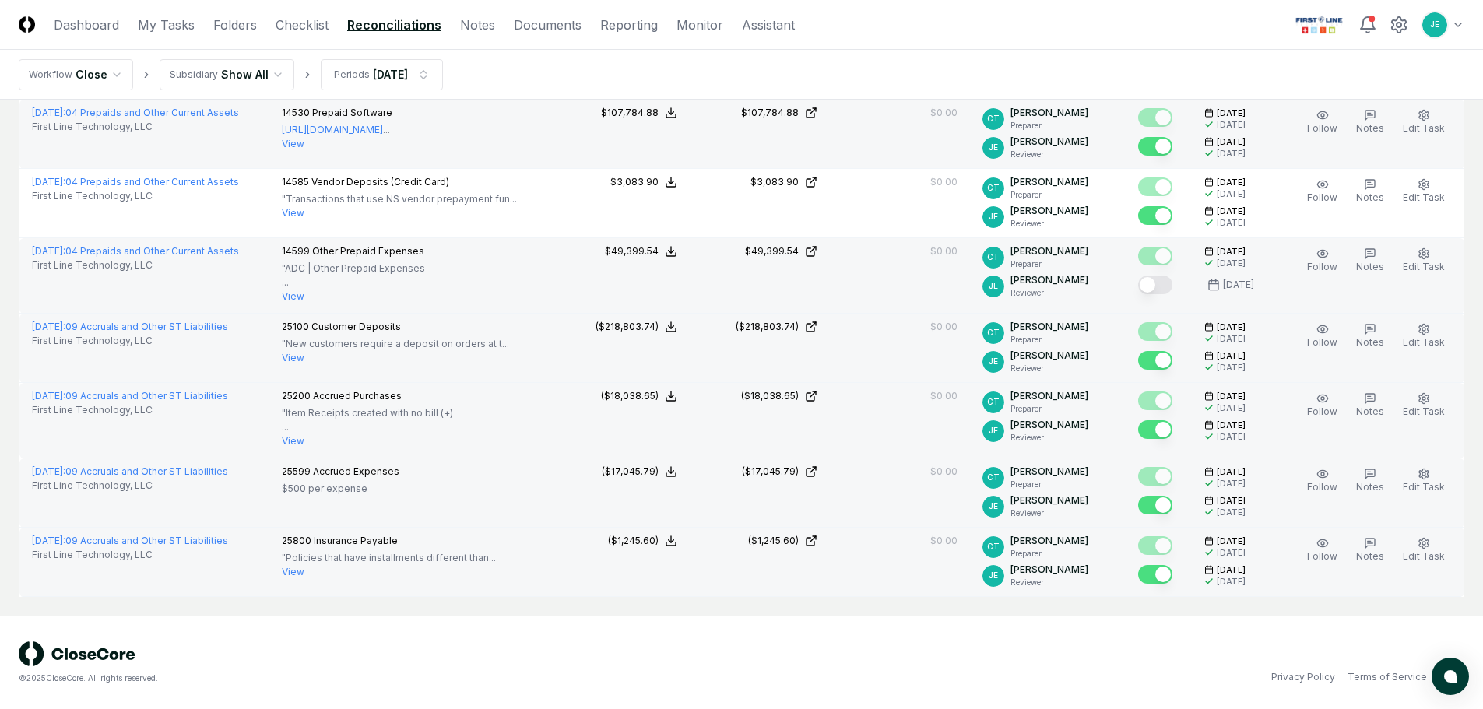
click at [1159, 297] on div at bounding box center [1158, 286] width 41 height 26
click at [1160, 294] on button "Mark complete" at bounding box center [1155, 285] width 34 height 19
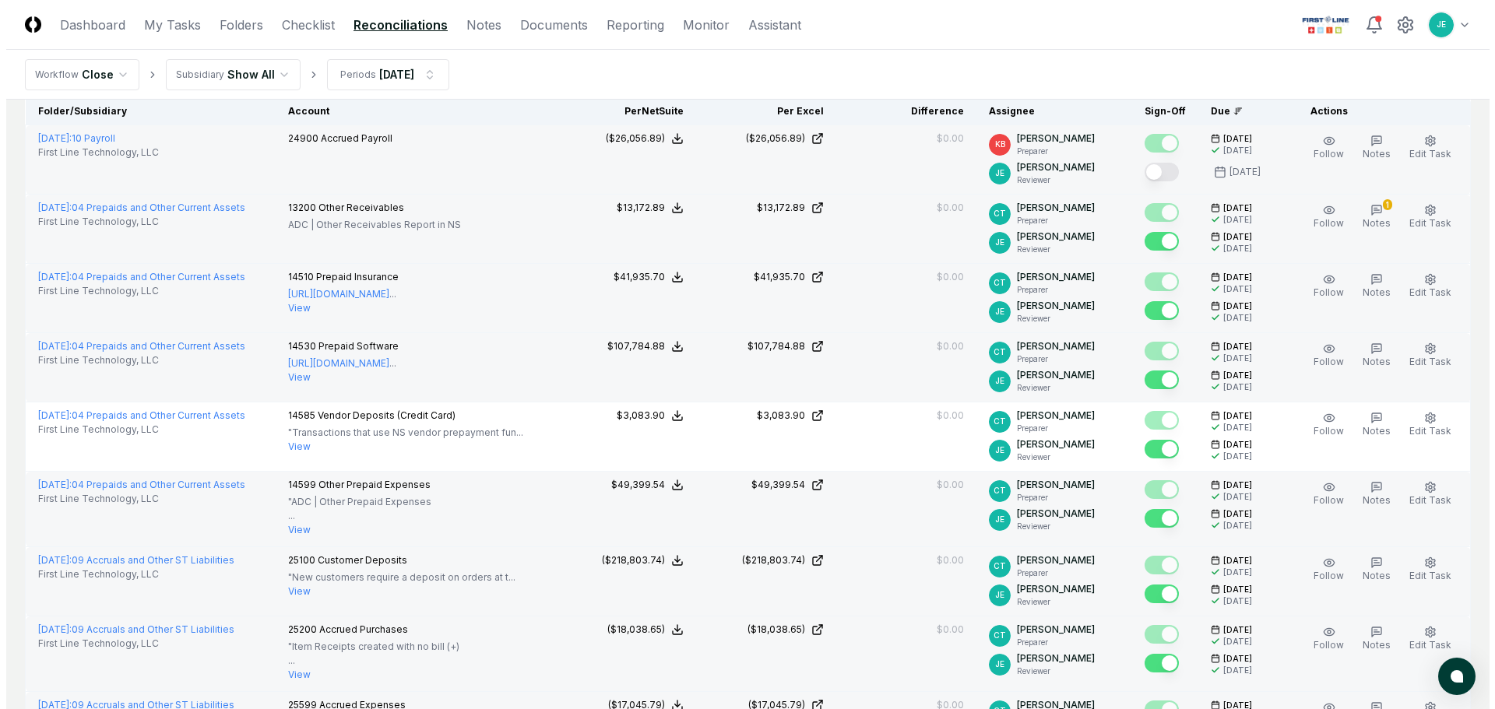
scroll to position [0, 0]
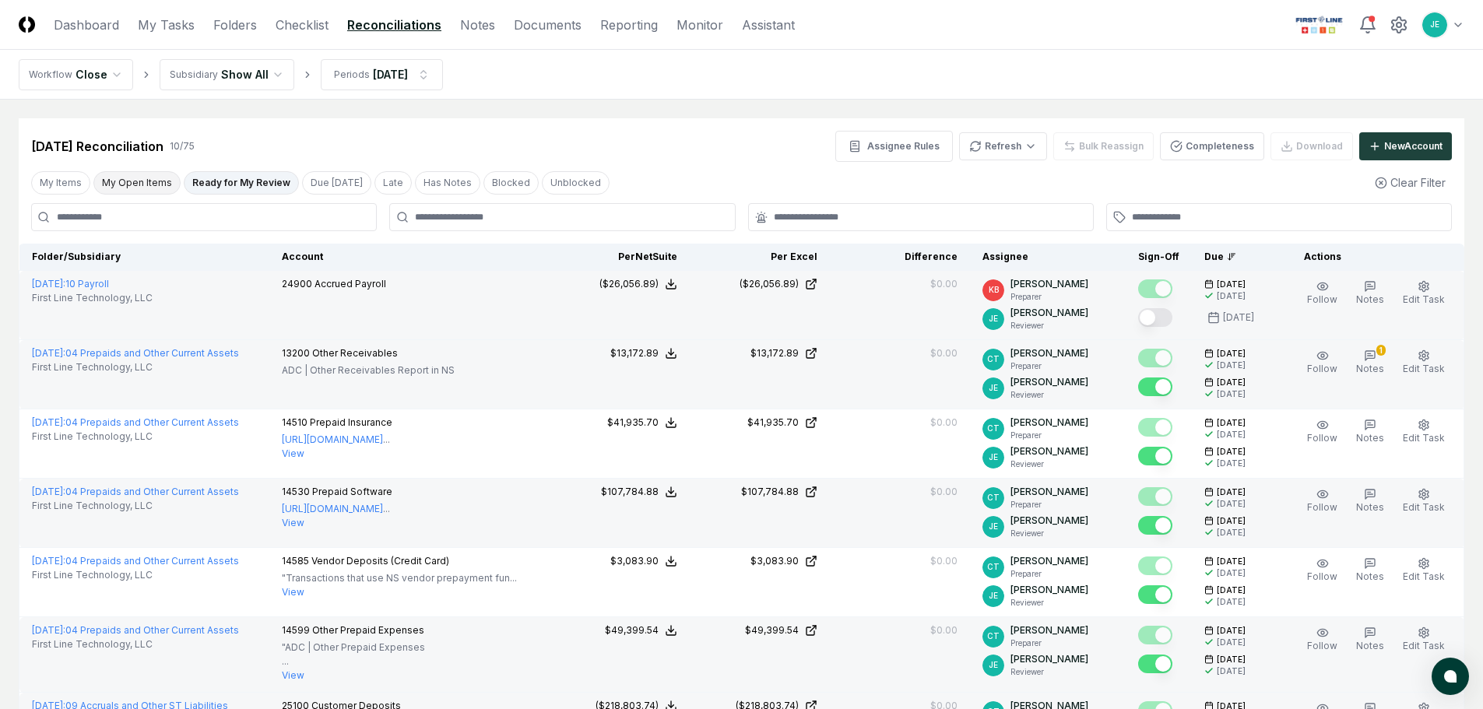
click at [153, 174] on button "My Open Items" at bounding box center [136, 182] width 87 height 23
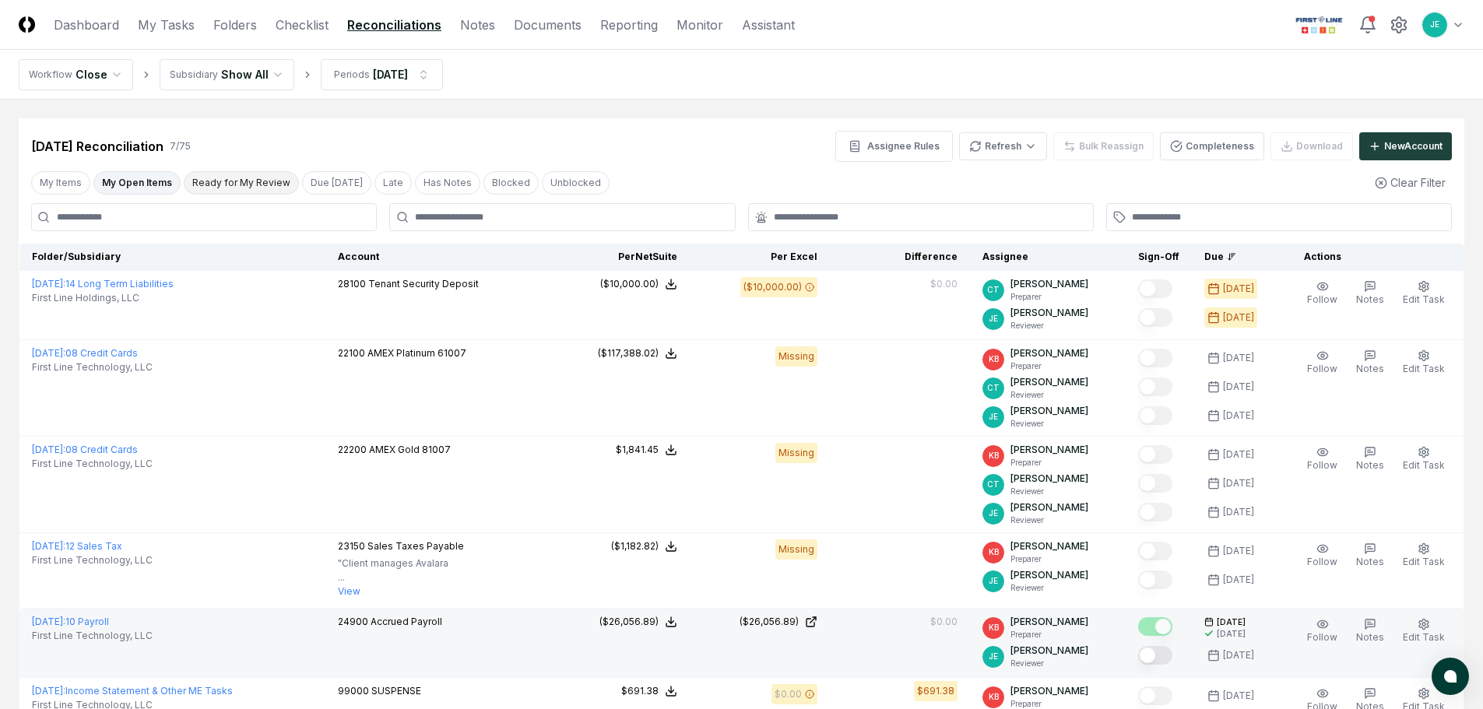
click at [251, 176] on button "Ready for My Review" at bounding box center [241, 182] width 115 height 23
